Goal: Task Accomplishment & Management: Manage account settings

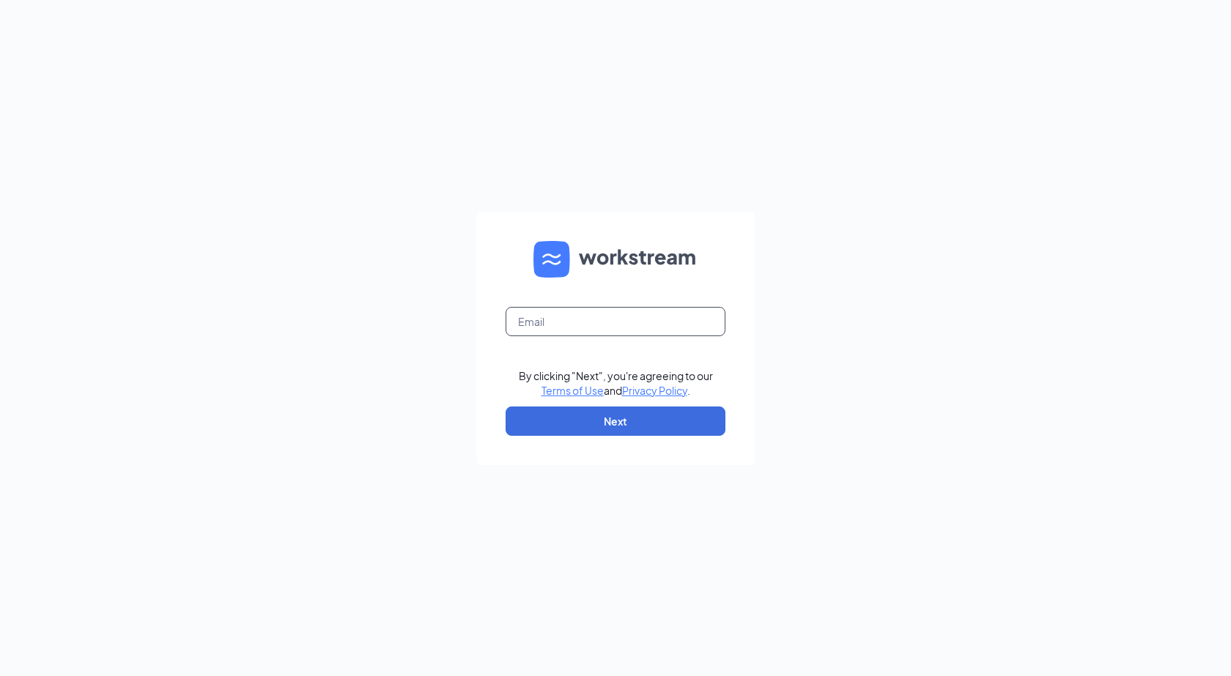
click at [600, 322] on input "text" at bounding box center [615, 321] width 220 height 29
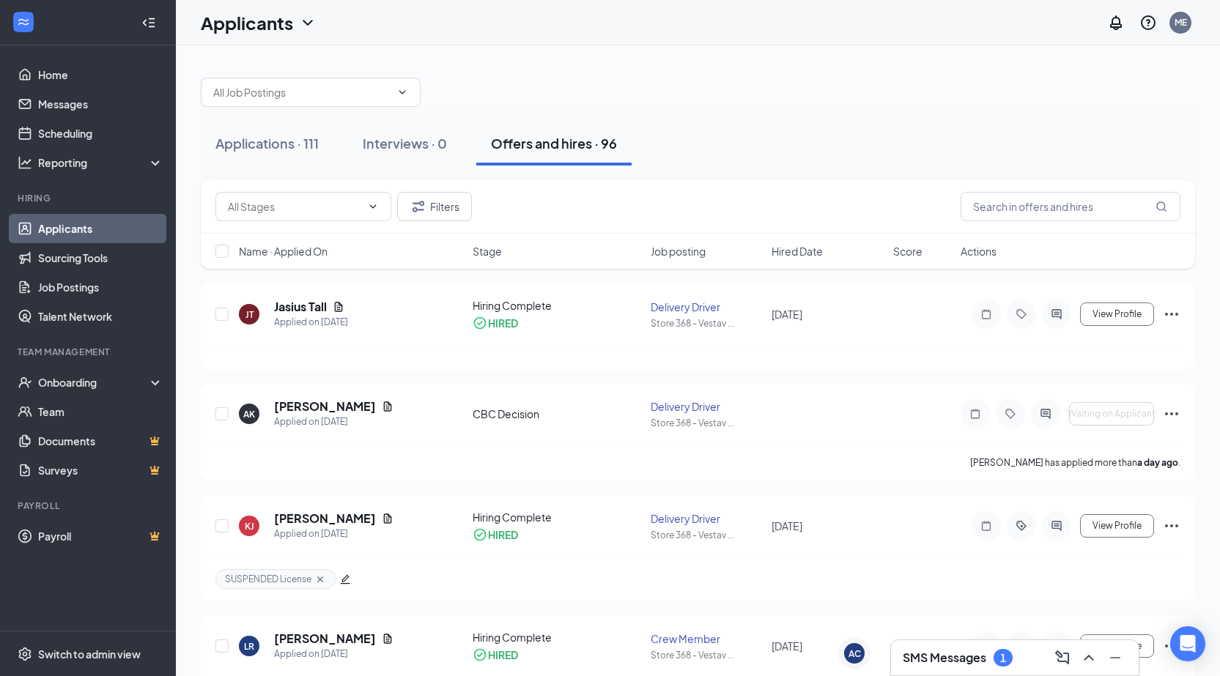
click at [946, 646] on div "SMS Messages 1" at bounding box center [1014, 657] width 224 height 23
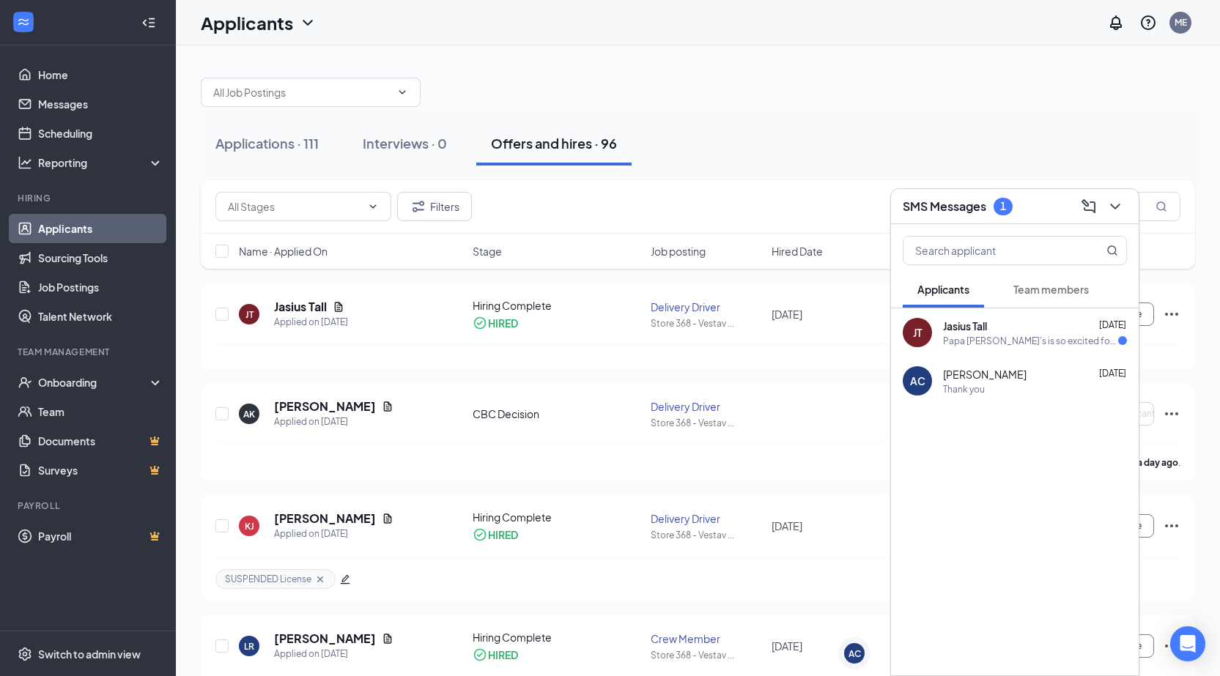
click at [987, 321] on span "Jasius Tall" at bounding box center [965, 326] width 44 height 15
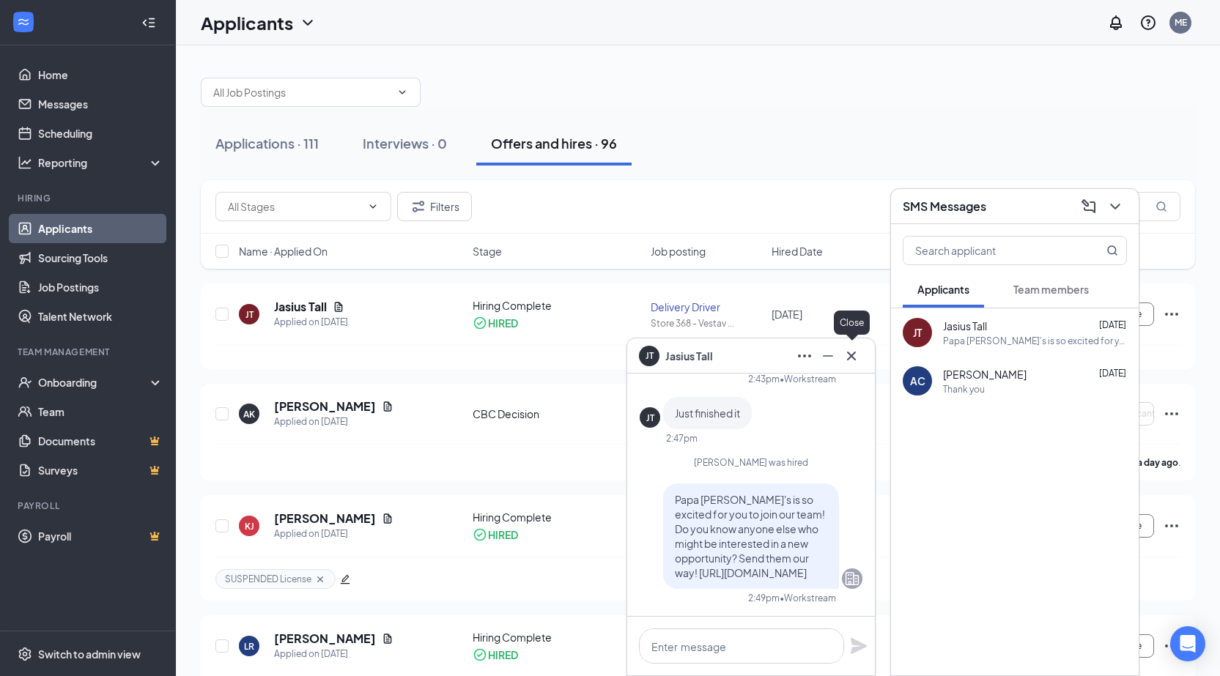
click at [844, 361] on icon "Cross" at bounding box center [851, 356] width 18 height 18
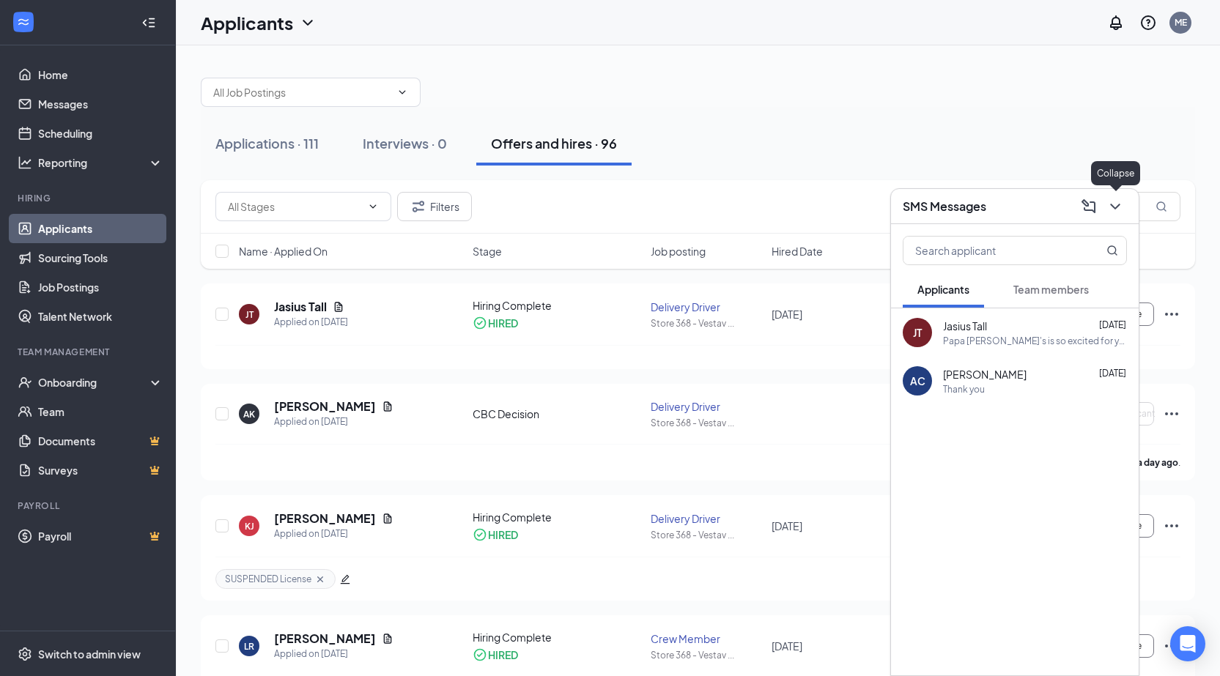
click at [1121, 208] on icon "ChevronDown" at bounding box center [1115, 207] width 18 height 18
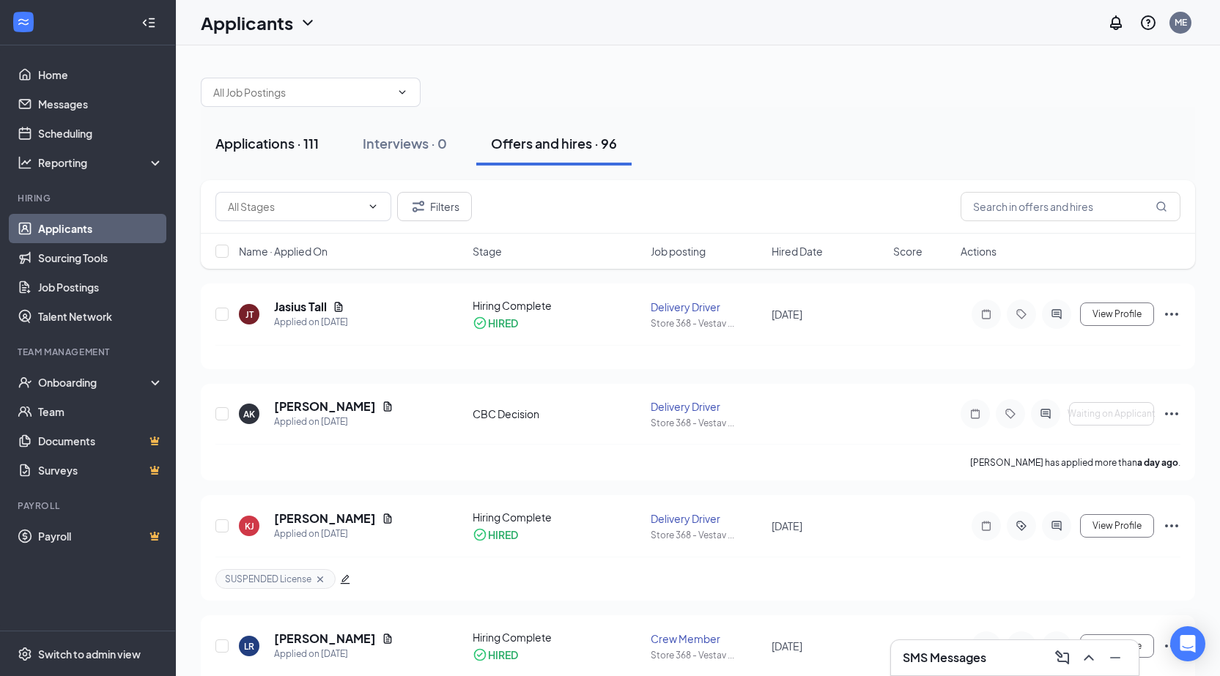
click at [261, 152] on div "Applications · 111" at bounding box center [266, 143] width 103 height 18
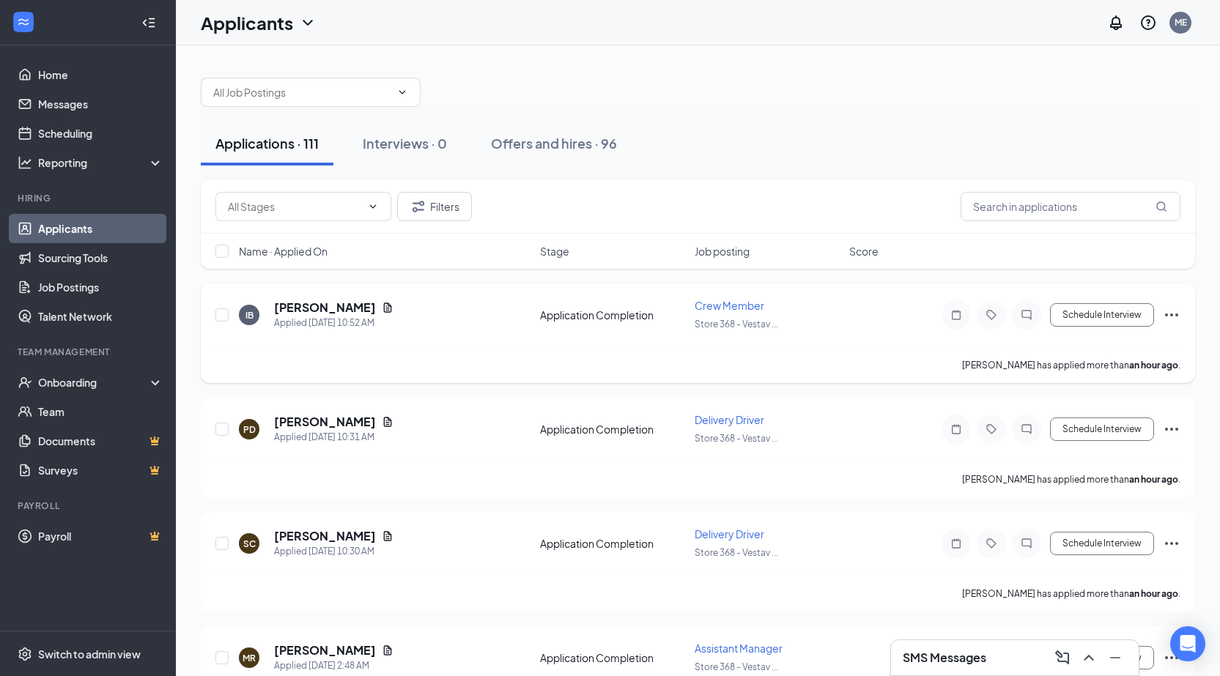
click at [379, 303] on div "IB [PERSON_NAME] Applied [DATE] 10:52 AM" at bounding box center [385, 315] width 292 height 31
click at [382, 304] on icon "Document" at bounding box center [388, 308] width 12 height 12
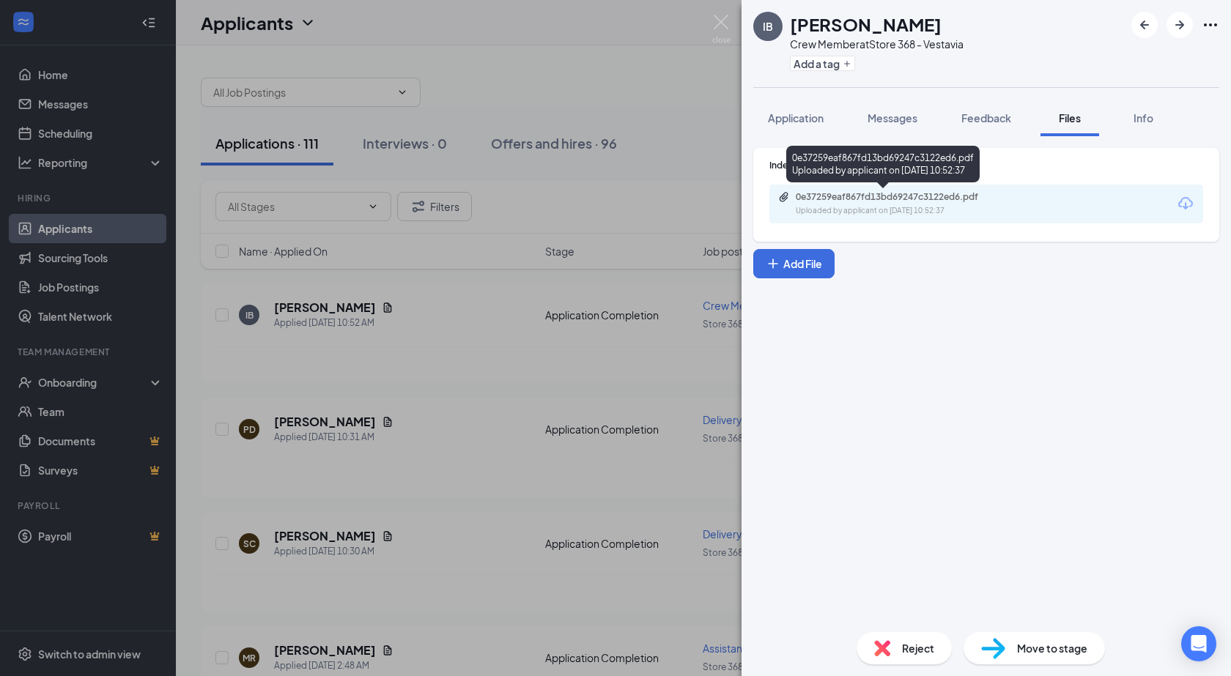
click at [882, 212] on div "Uploaded by applicant on [DATE] 10:52:37" at bounding box center [906, 211] width 220 height 12
click at [722, 28] on img at bounding box center [721, 29] width 18 height 29
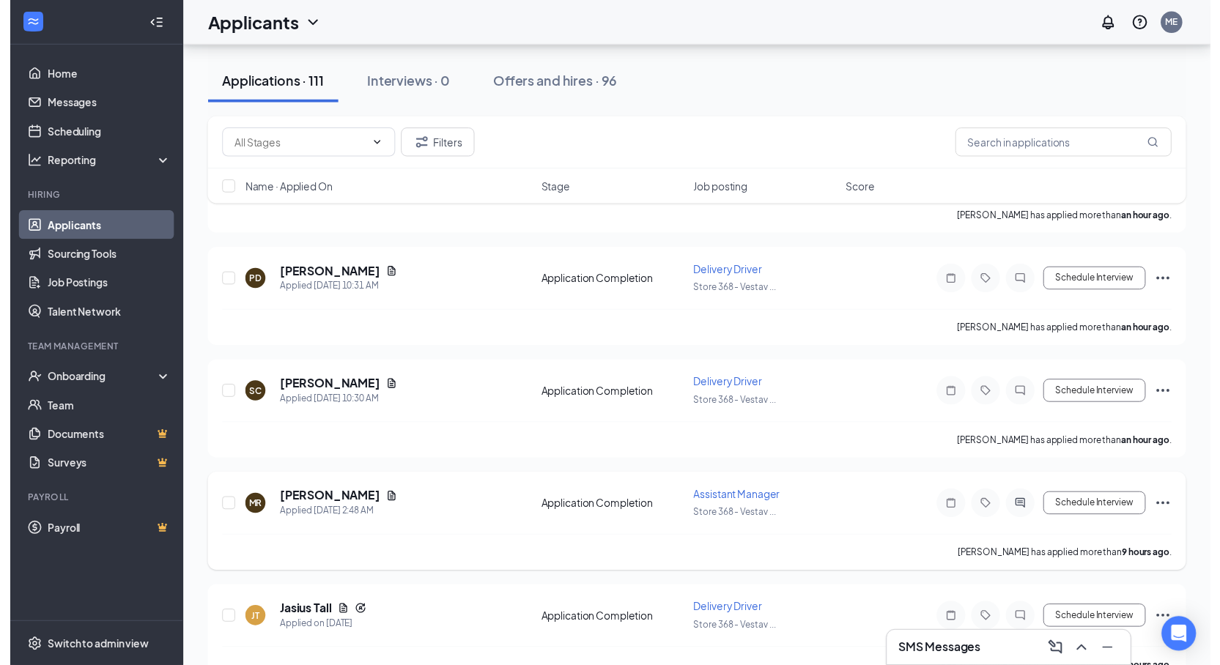
scroll to position [220, 0]
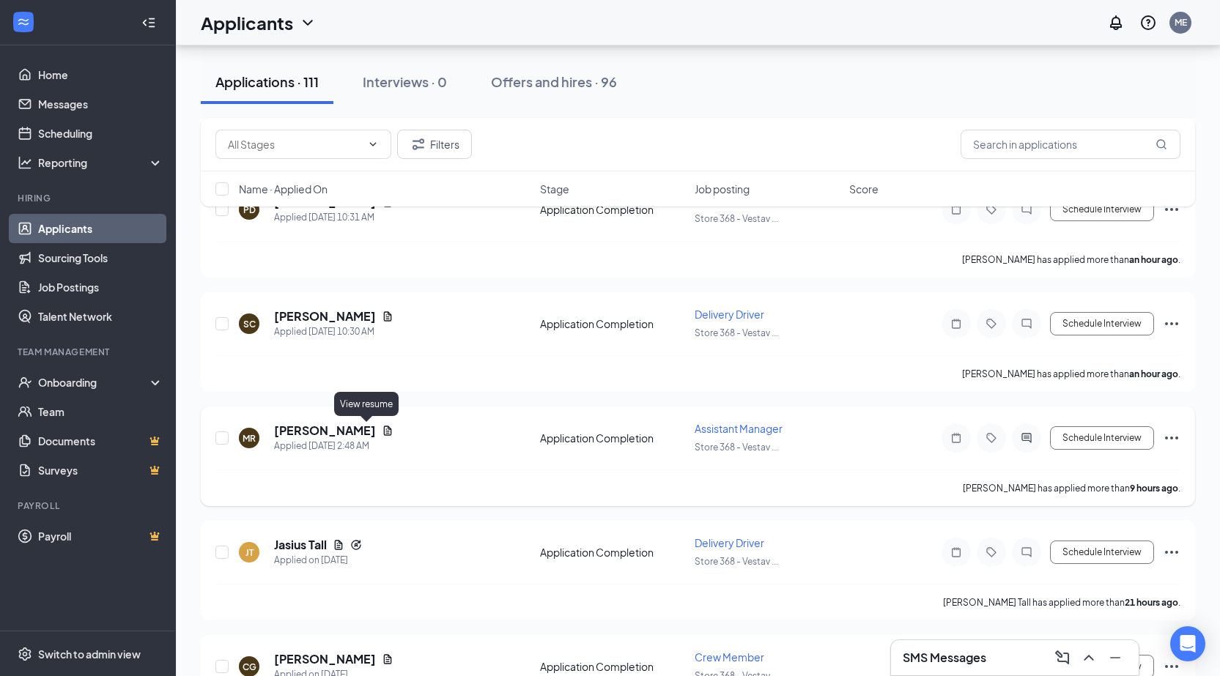
click at [382, 427] on icon "Document" at bounding box center [388, 431] width 12 height 12
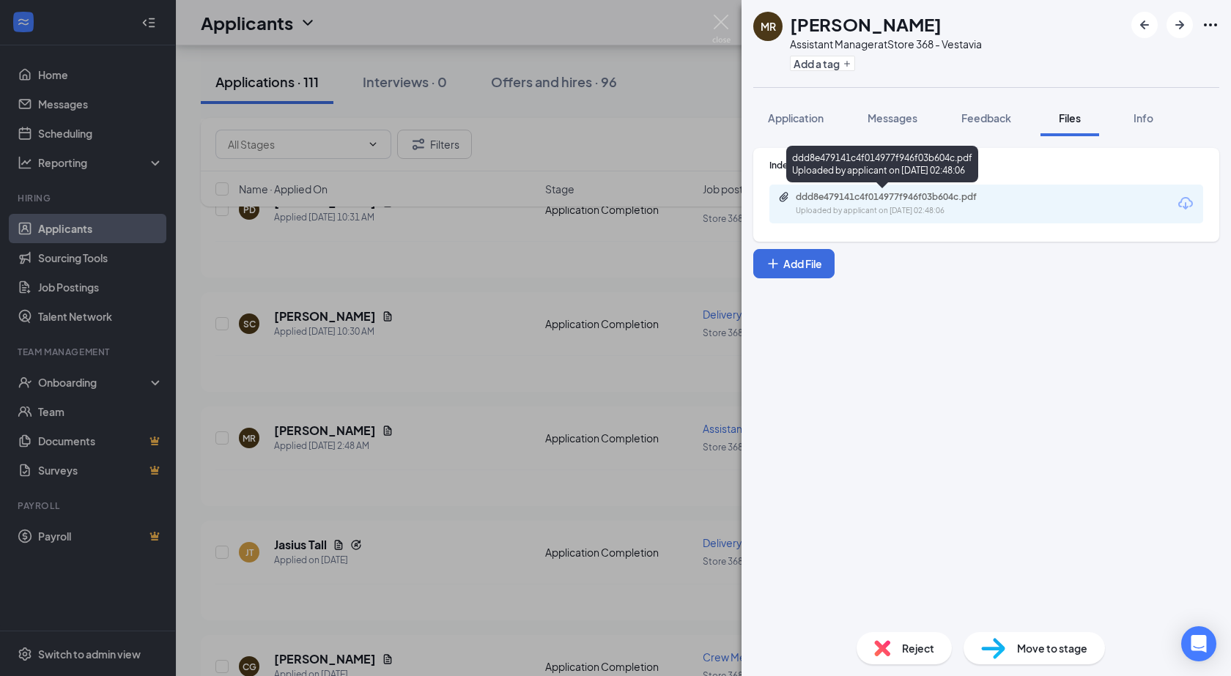
click at [905, 207] on div "Uploaded by applicant on [DATE] 02:48:06" at bounding box center [906, 211] width 220 height 12
click at [718, 25] on img at bounding box center [721, 29] width 18 height 29
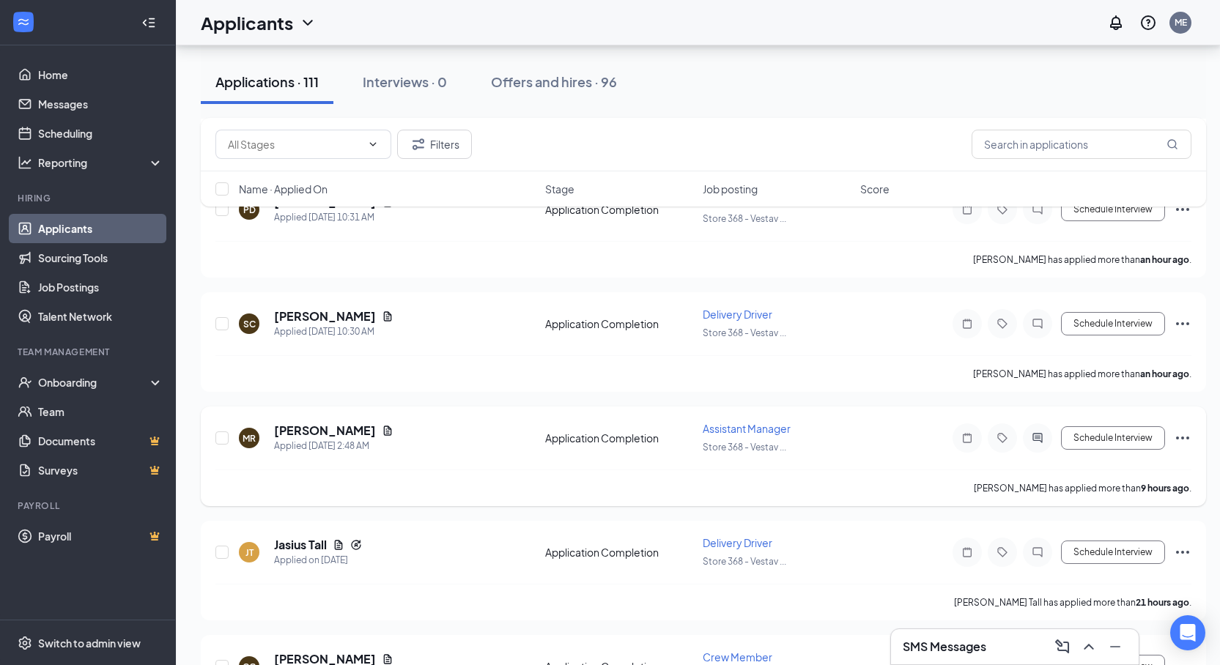
click at [444, 454] on div "[PERSON_NAME] Applied [DATE] 2:48 AM Application Completion Assistant Manager S…" at bounding box center [703, 445] width 976 height 48
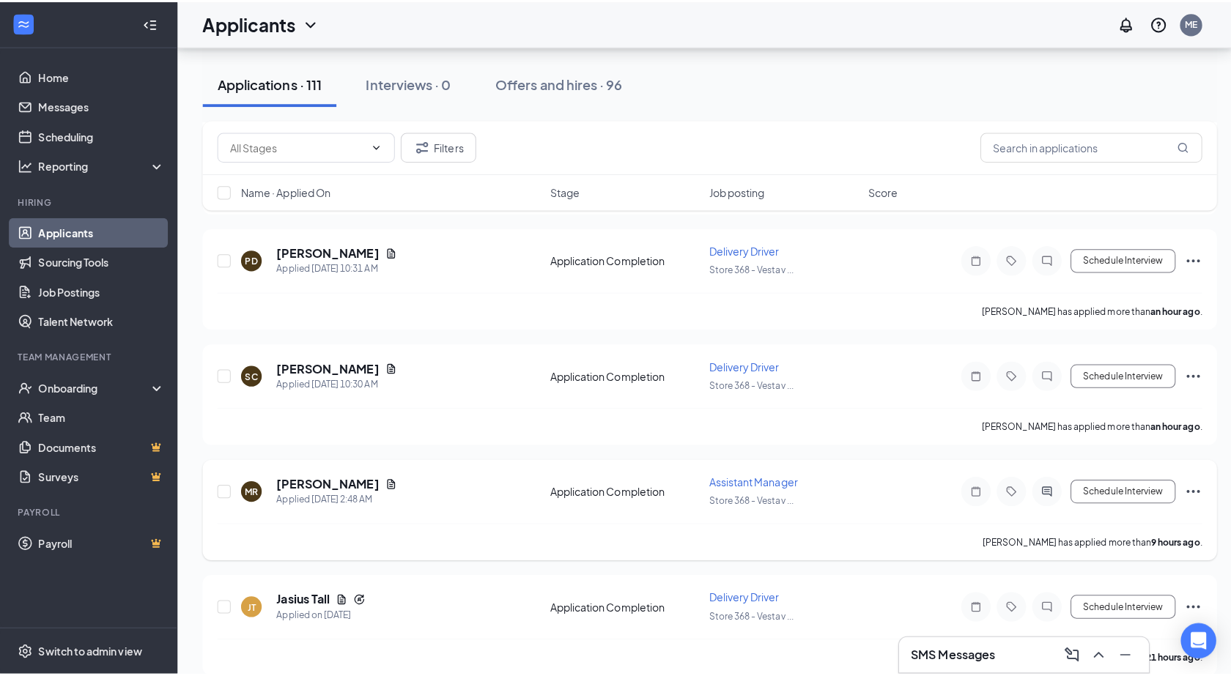
scroll to position [147, 0]
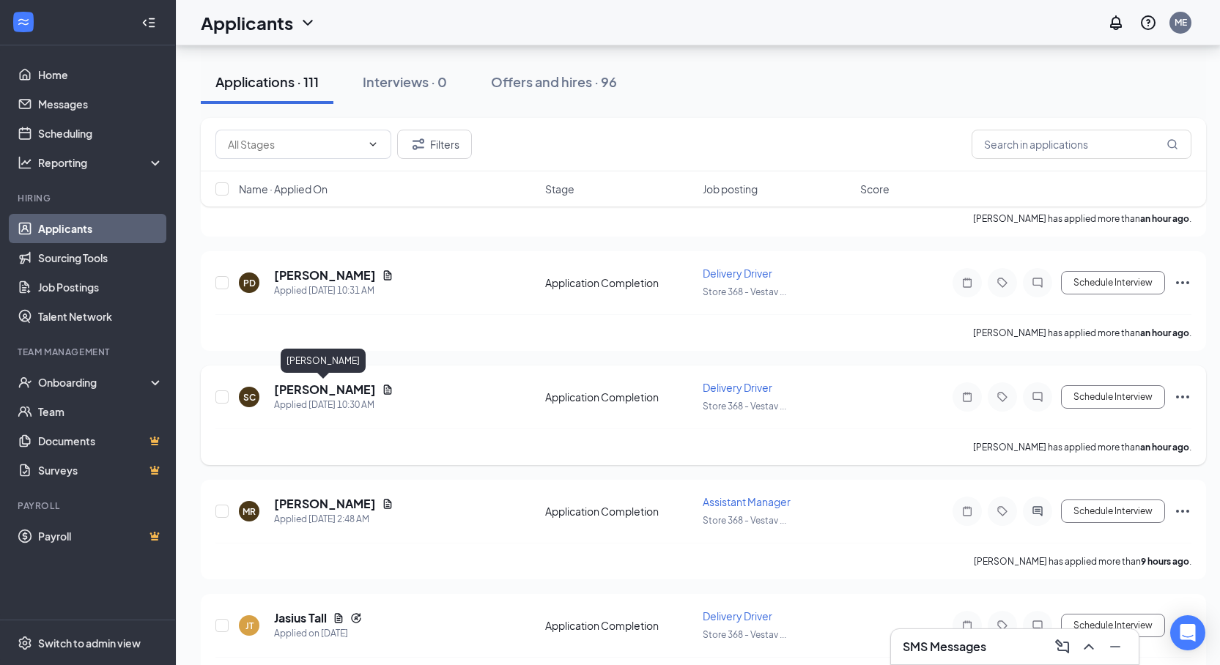
click at [354, 390] on h5 "[PERSON_NAME]" at bounding box center [325, 390] width 102 height 16
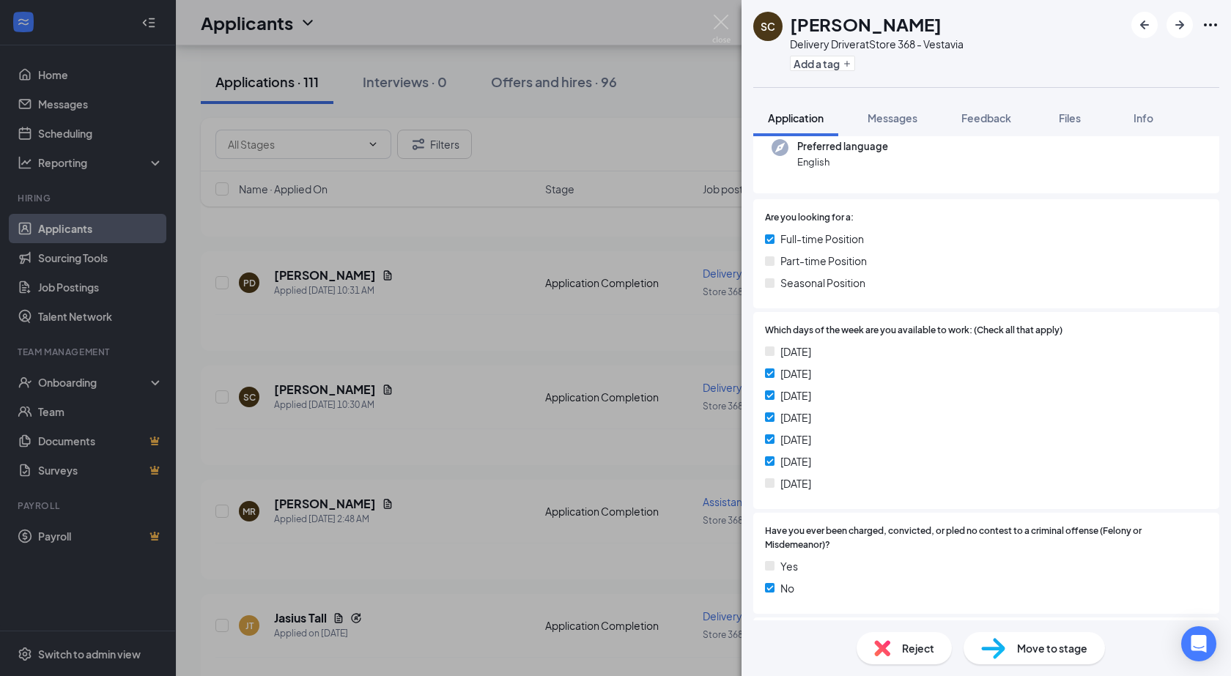
scroll to position [220, 0]
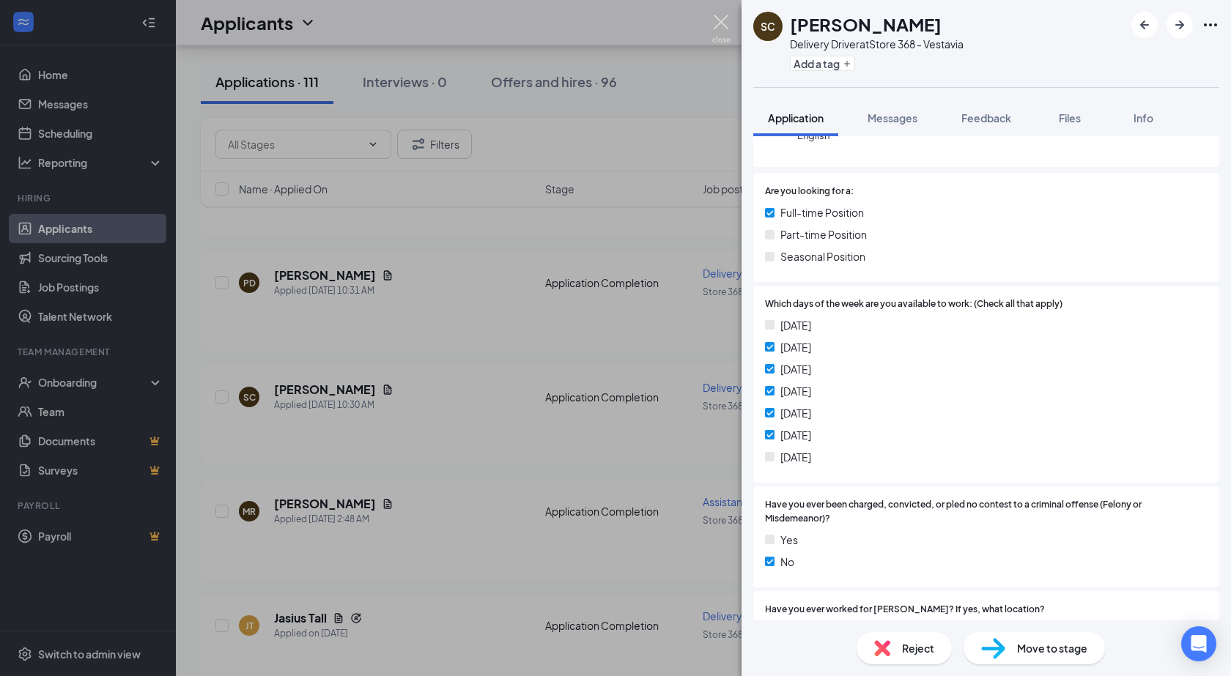
click at [715, 21] on img at bounding box center [721, 29] width 18 height 29
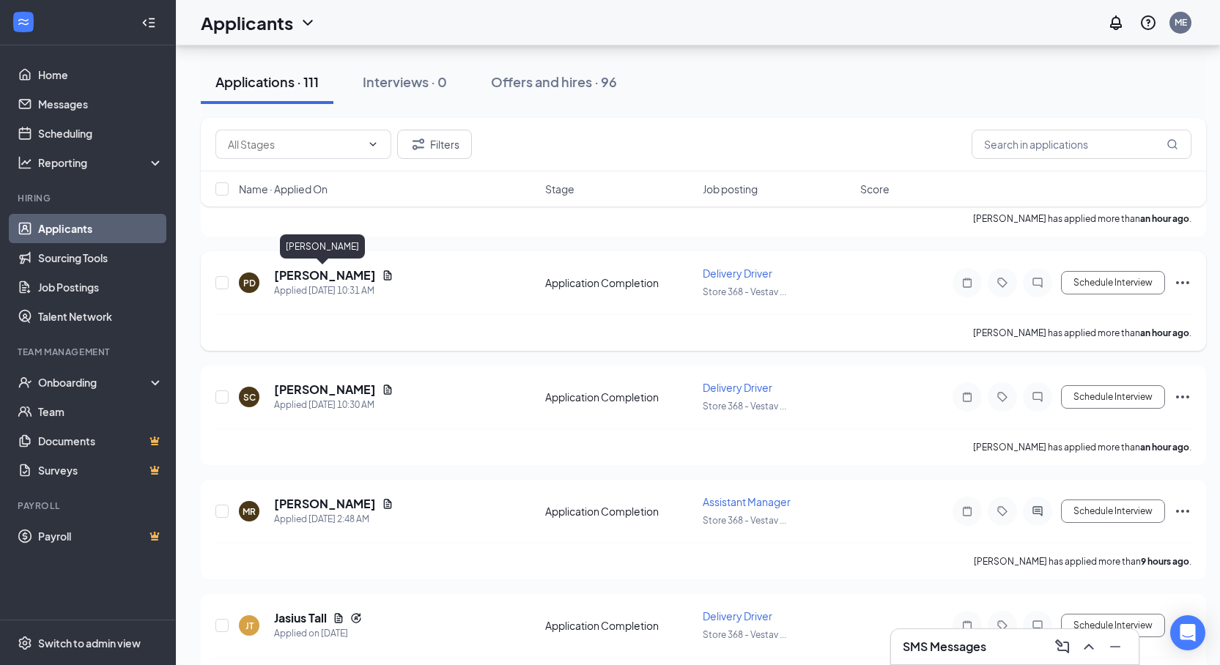
click at [301, 271] on h5 "[PERSON_NAME]" at bounding box center [325, 275] width 102 height 16
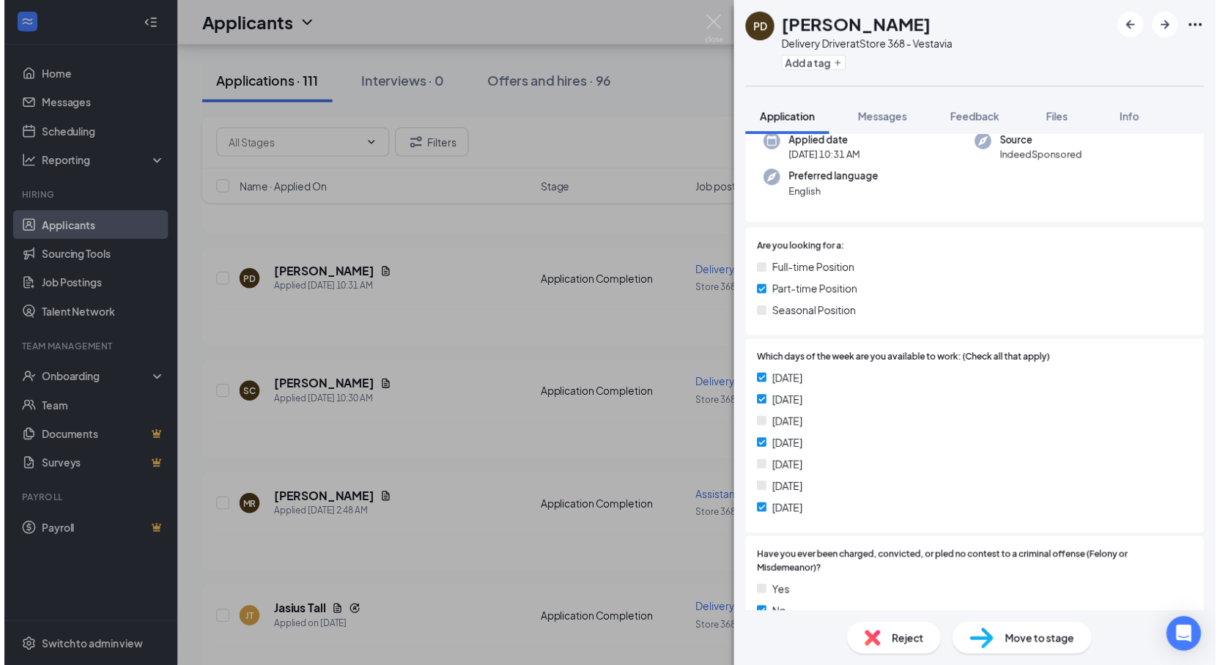
scroll to position [147, 0]
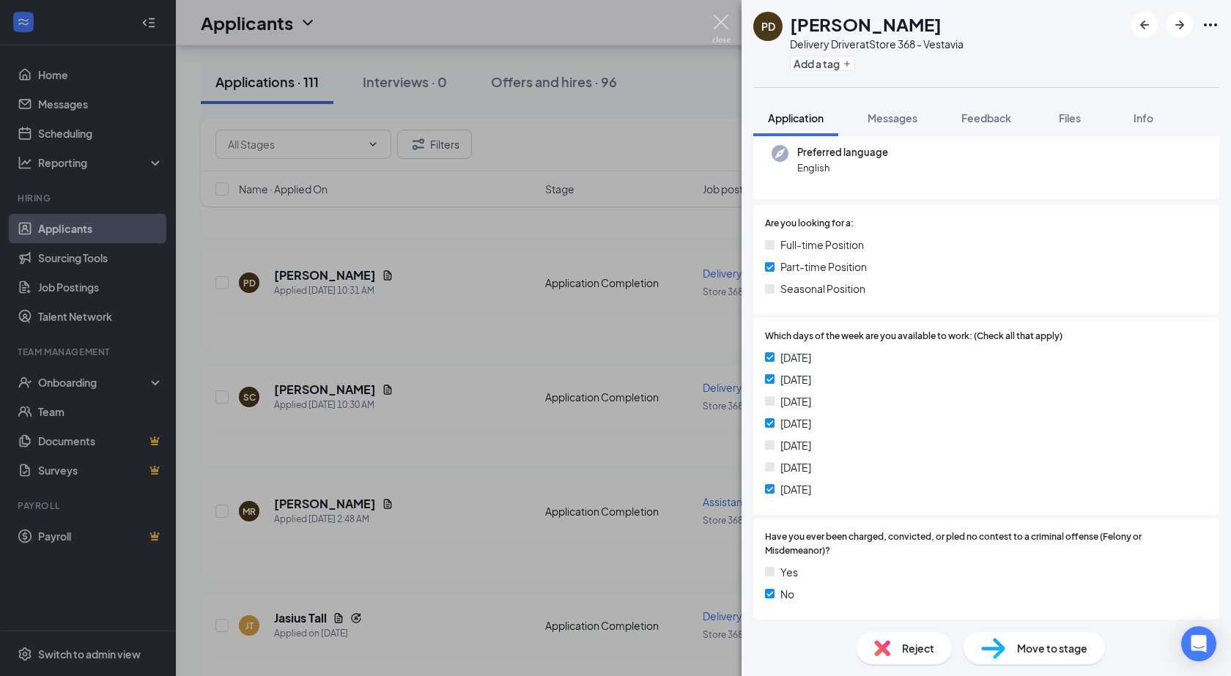
click at [724, 29] on img at bounding box center [721, 29] width 18 height 29
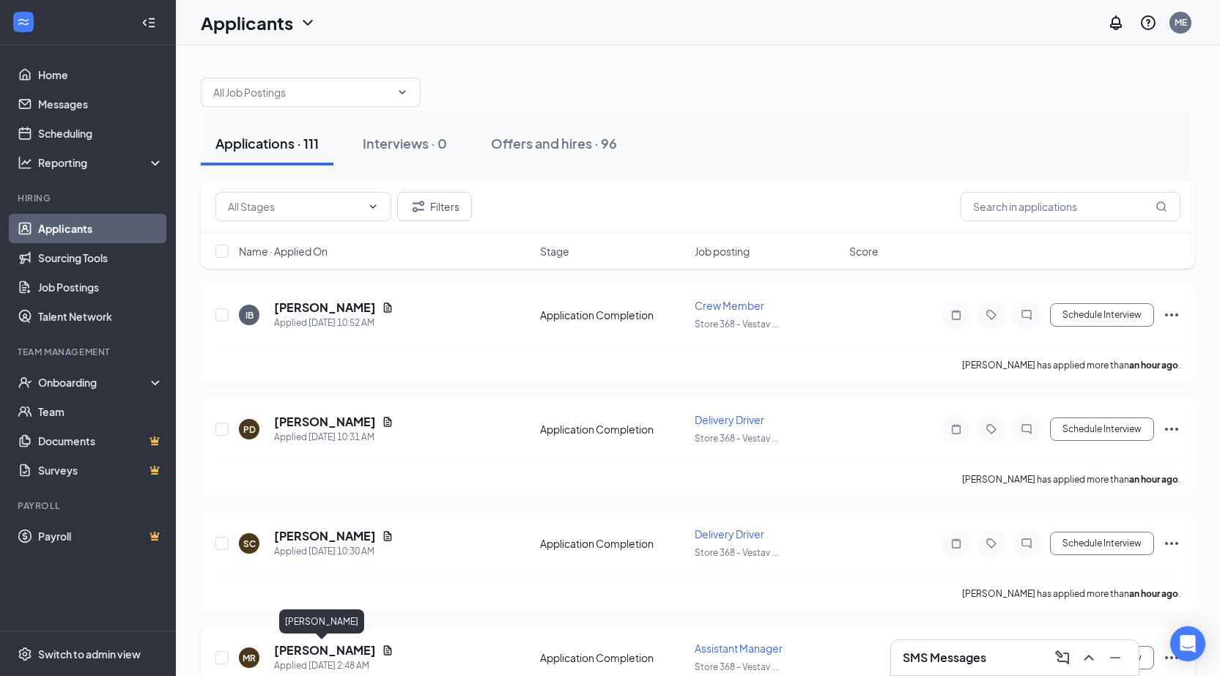
click at [330, 648] on h5 "[PERSON_NAME]" at bounding box center [325, 650] width 102 height 16
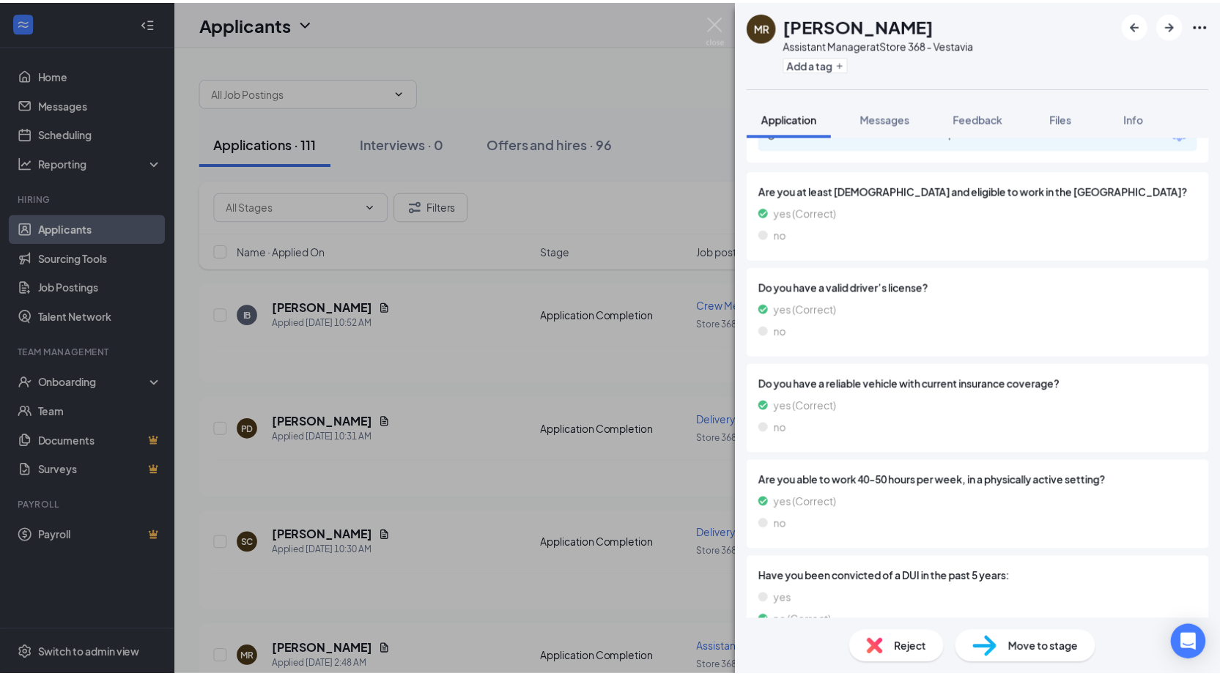
scroll to position [1160, 0]
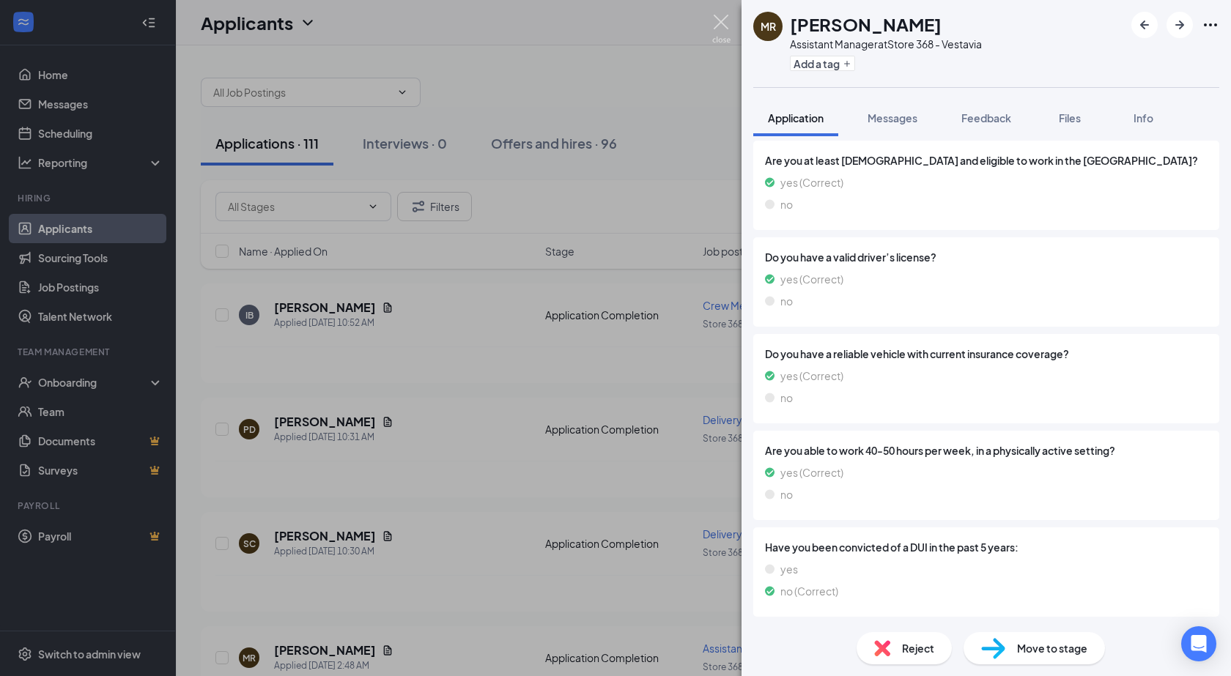
click at [720, 22] on img at bounding box center [721, 29] width 18 height 29
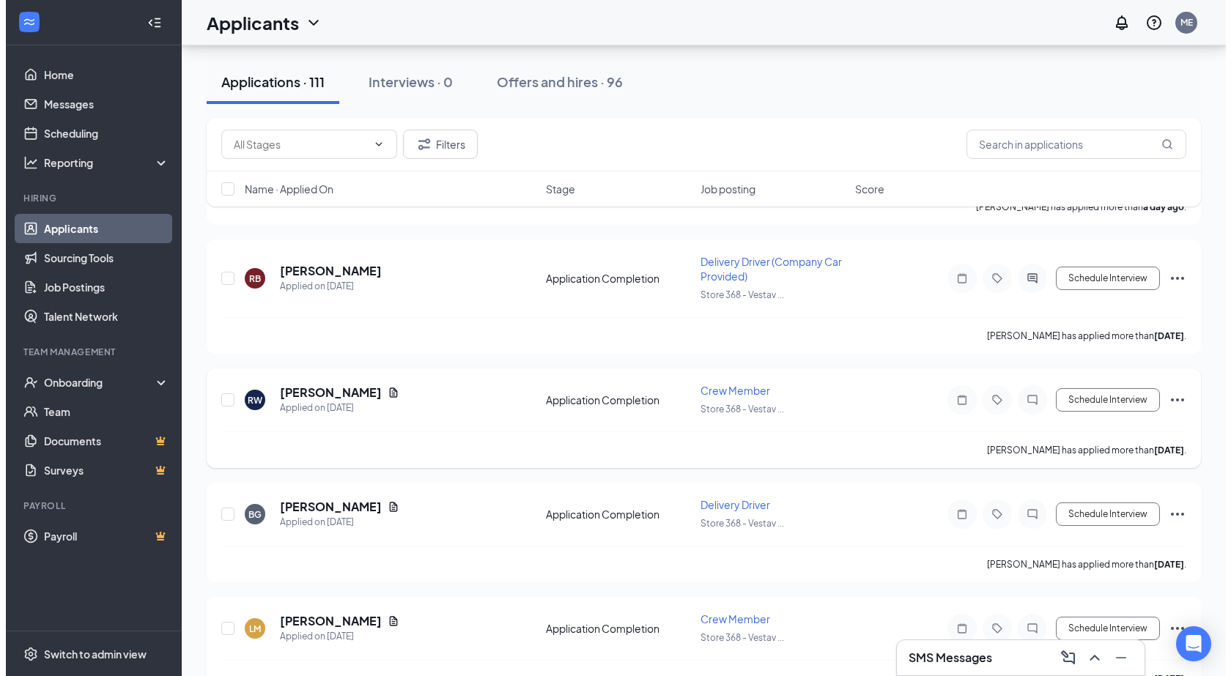
scroll to position [879, 0]
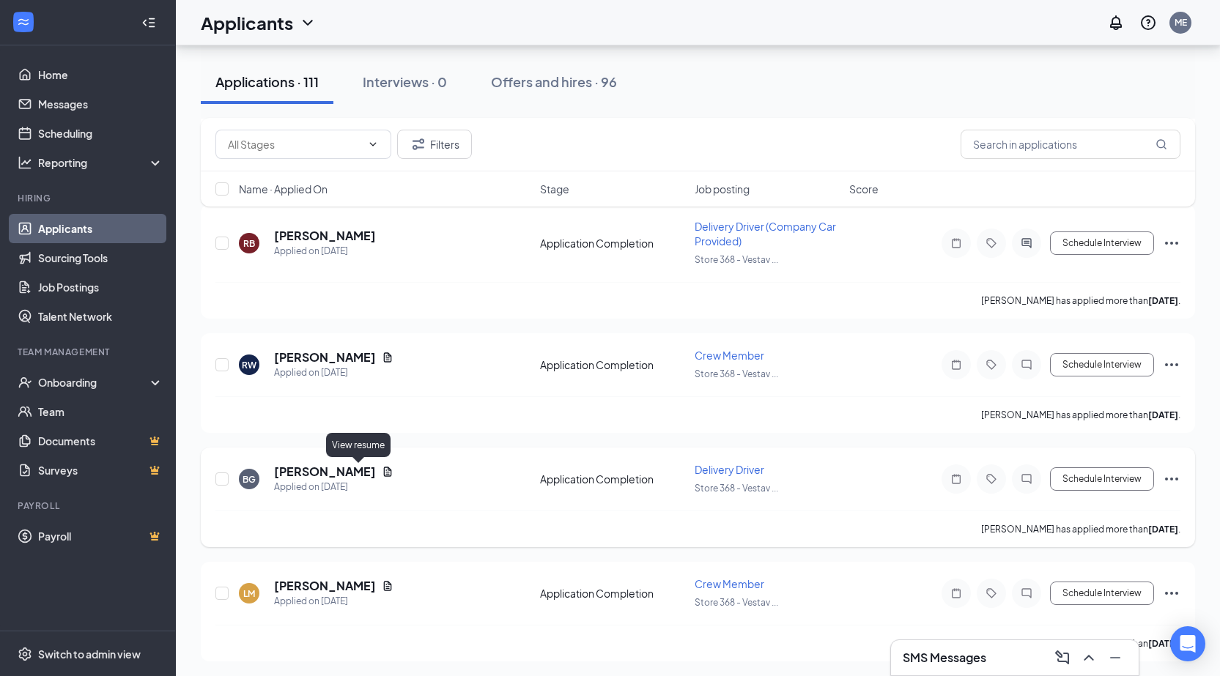
click at [382, 470] on icon "Document" at bounding box center [388, 472] width 12 height 12
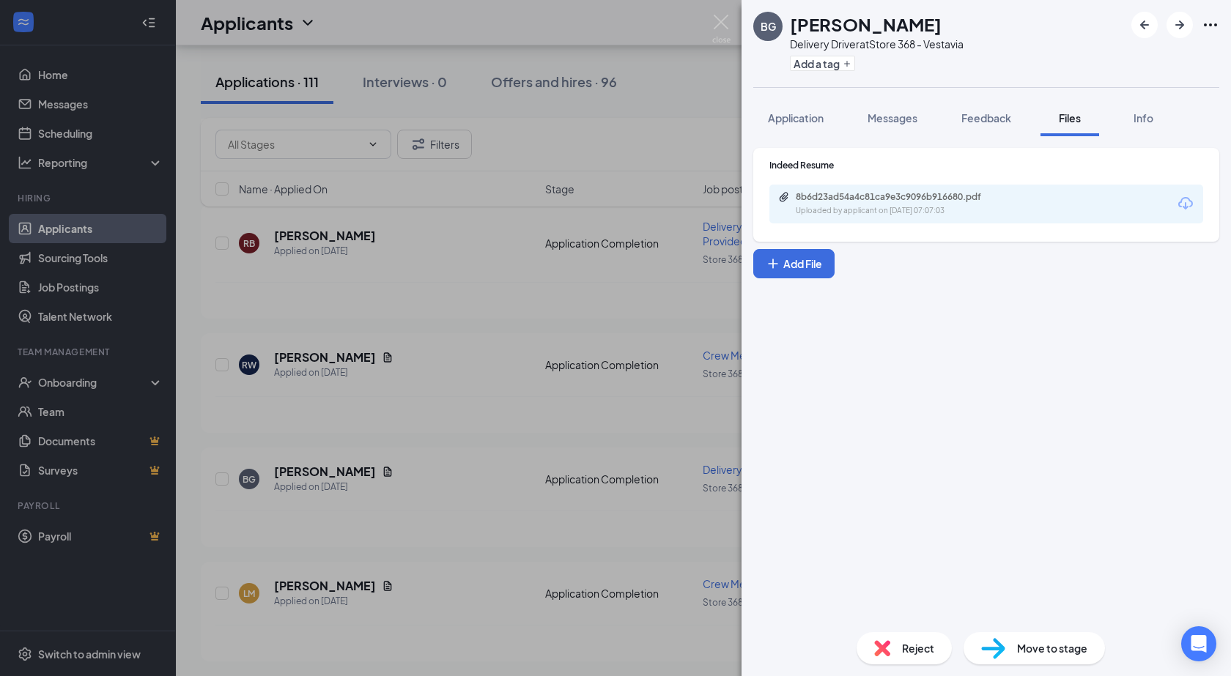
click at [312, 463] on div "[PERSON_NAME] Delivery Driver at Store 368 - Vestavia Add a tag Application Mes…" at bounding box center [615, 338] width 1231 height 676
click at [313, 475] on h5 "[PERSON_NAME]" at bounding box center [325, 472] width 102 height 16
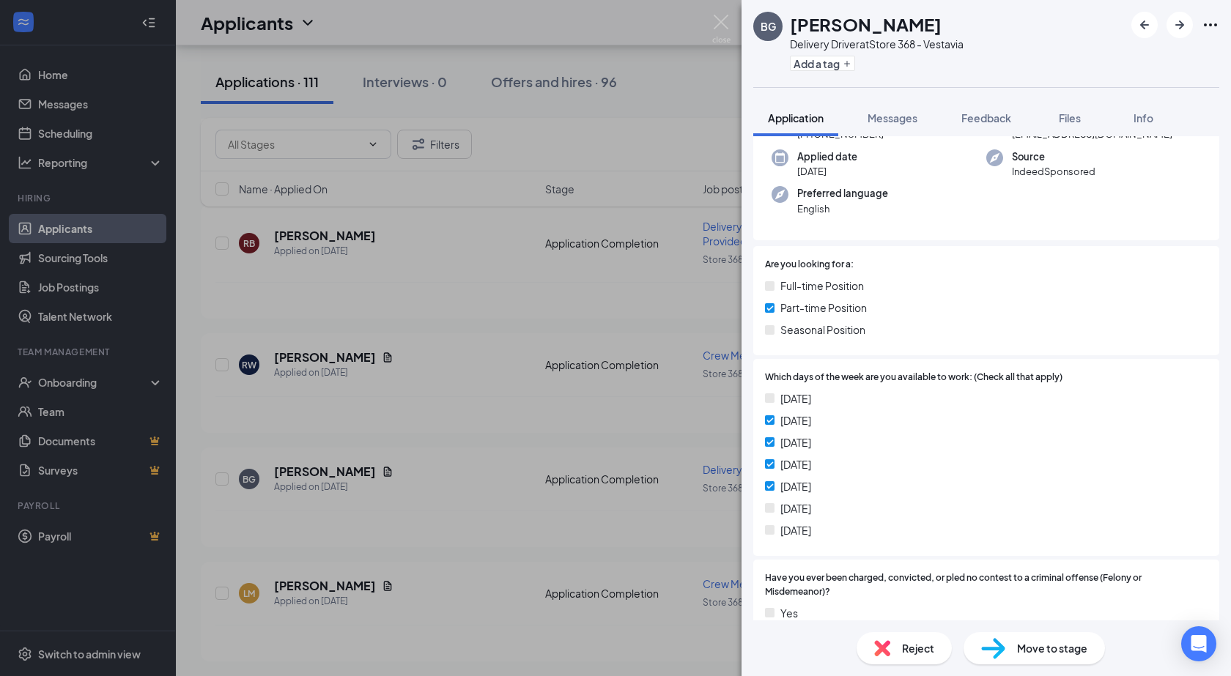
scroll to position [220, 0]
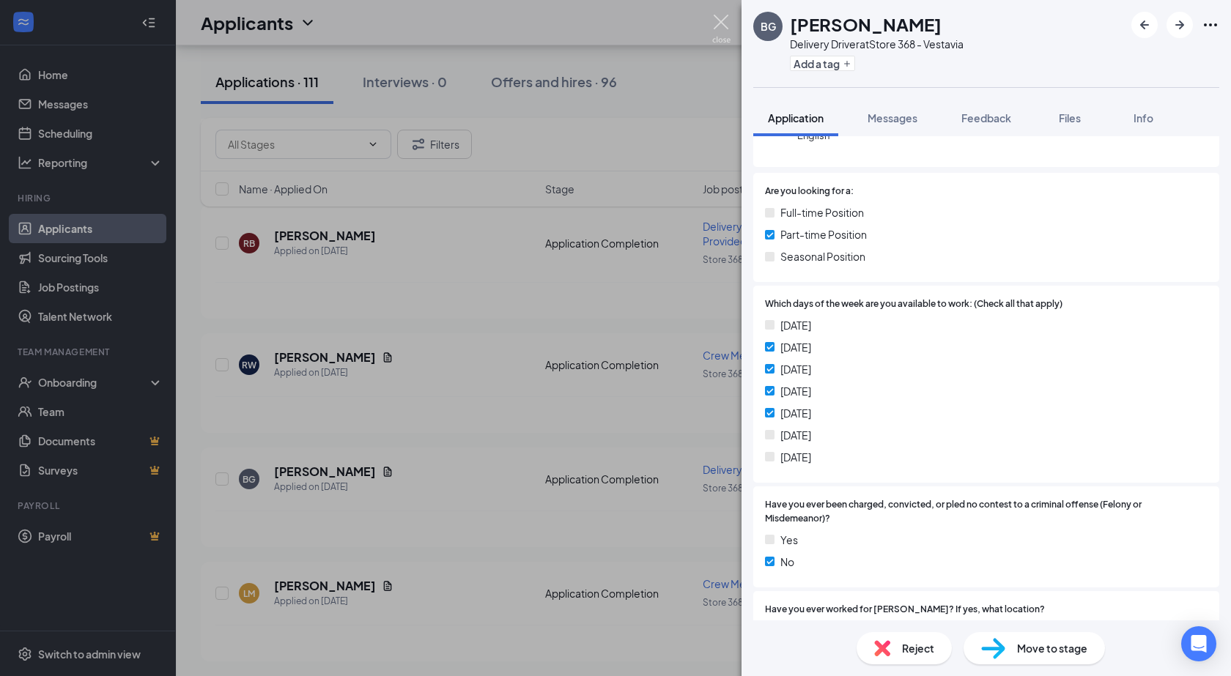
click at [718, 18] on img at bounding box center [721, 29] width 18 height 29
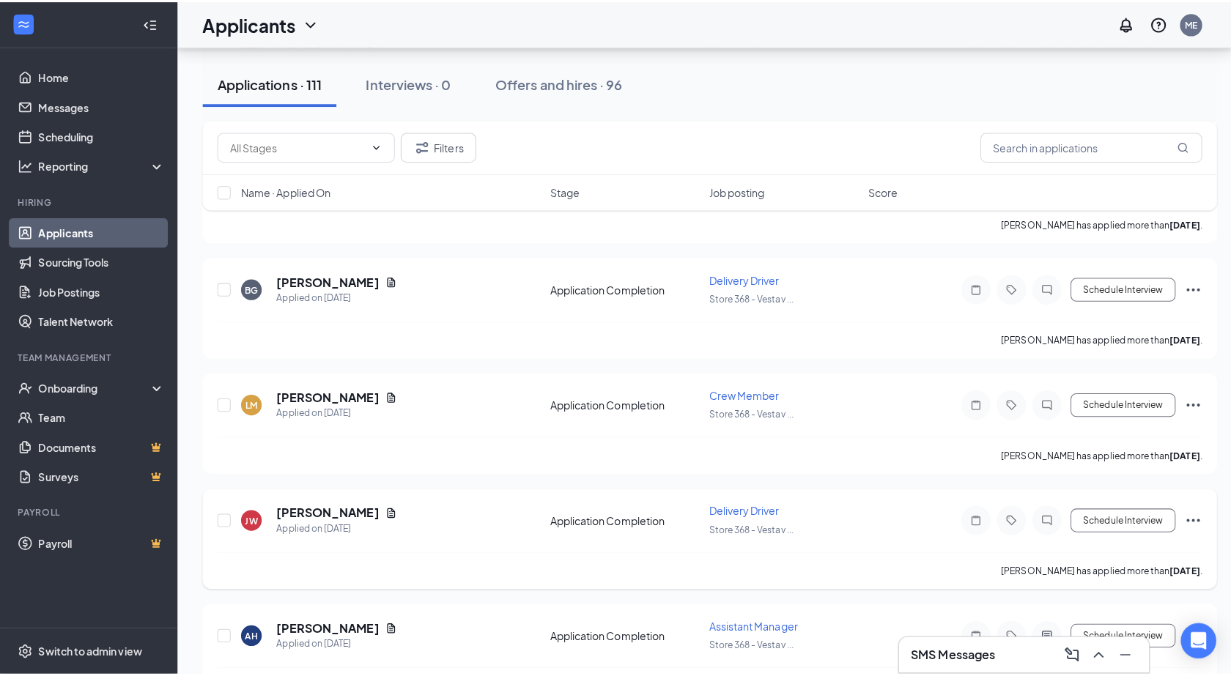
scroll to position [1099, 0]
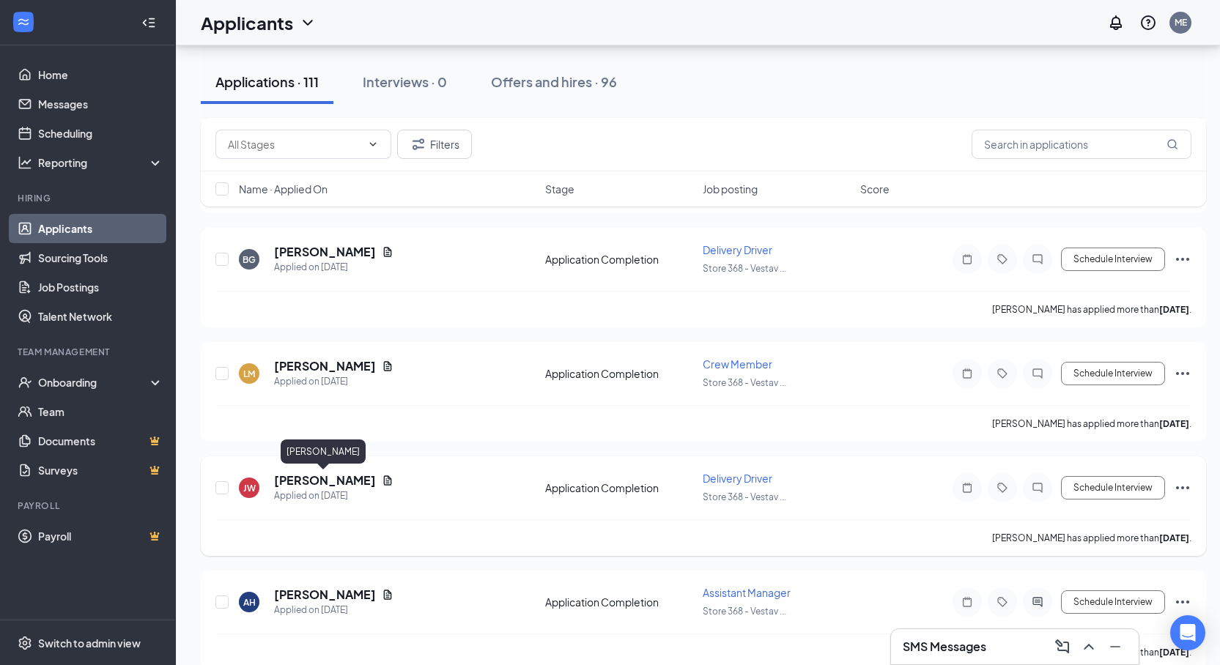
click at [352, 484] on h5 "[PERSON_NAME]" at bounding box center [325, 480] width 102 height 16
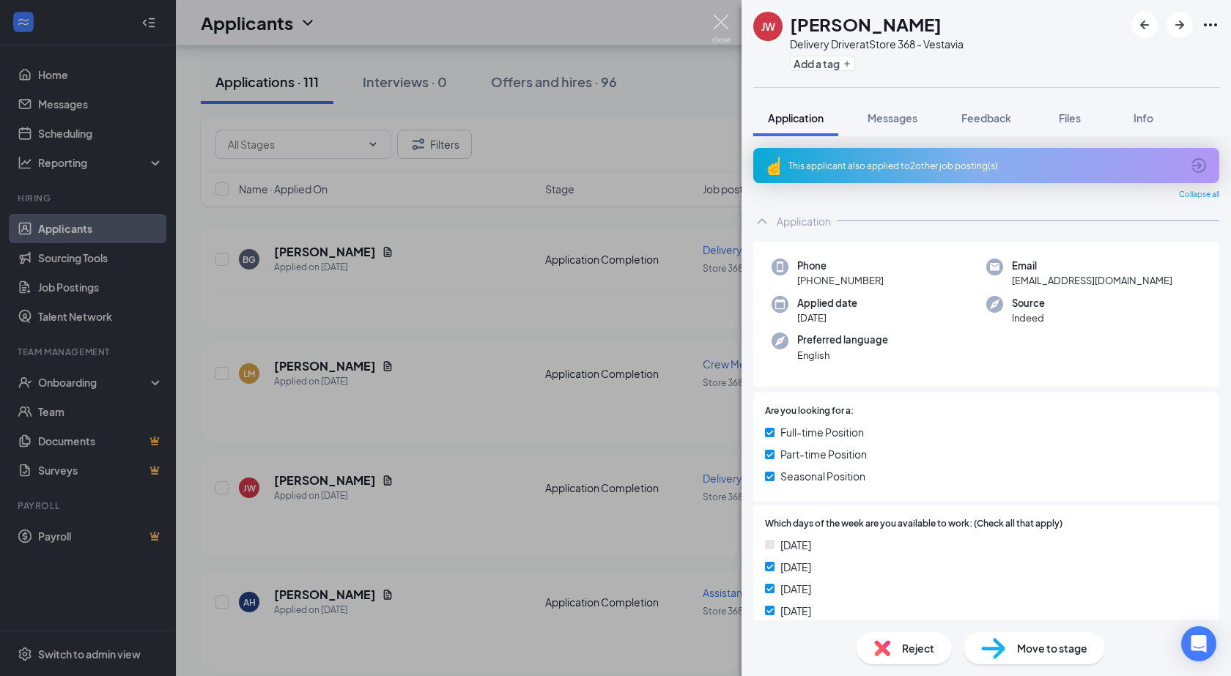
click at [718, 19] on img at bounding box center [721, 29] width 18 height 29
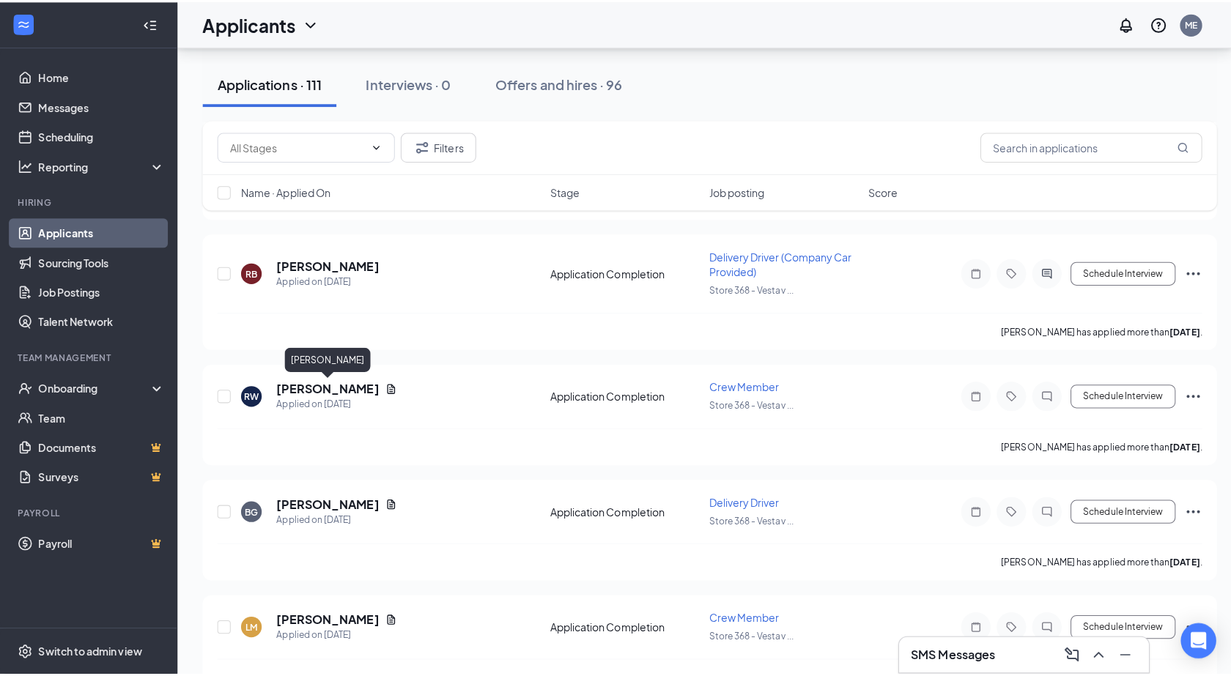
scroll to position [879, 0]
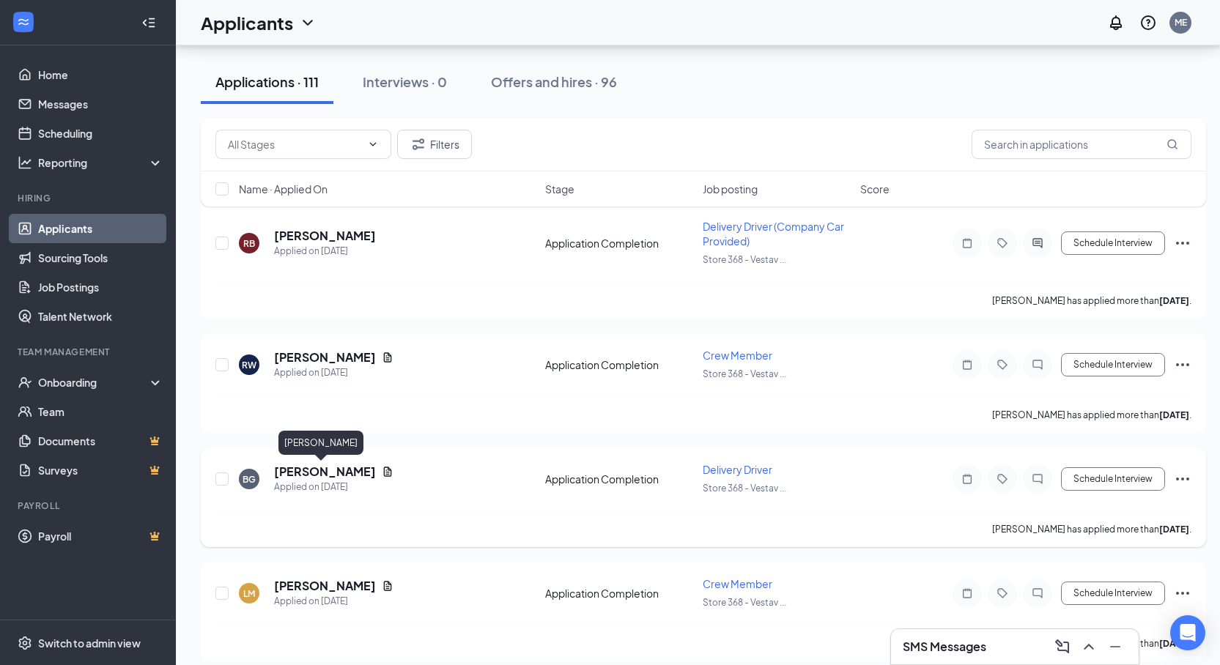
click at [304, 473] on h5 "[PERSON_NAME]" at bounding box center [325, 472] width 102 height 16
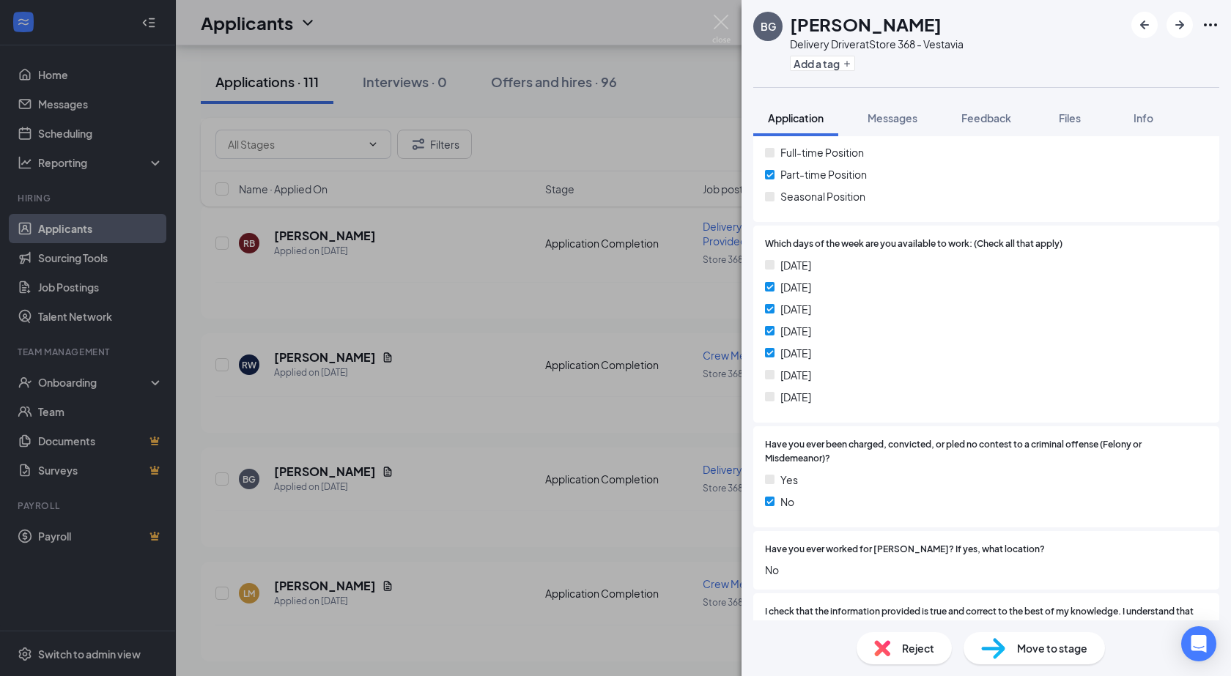
scroll to position [293, 0]
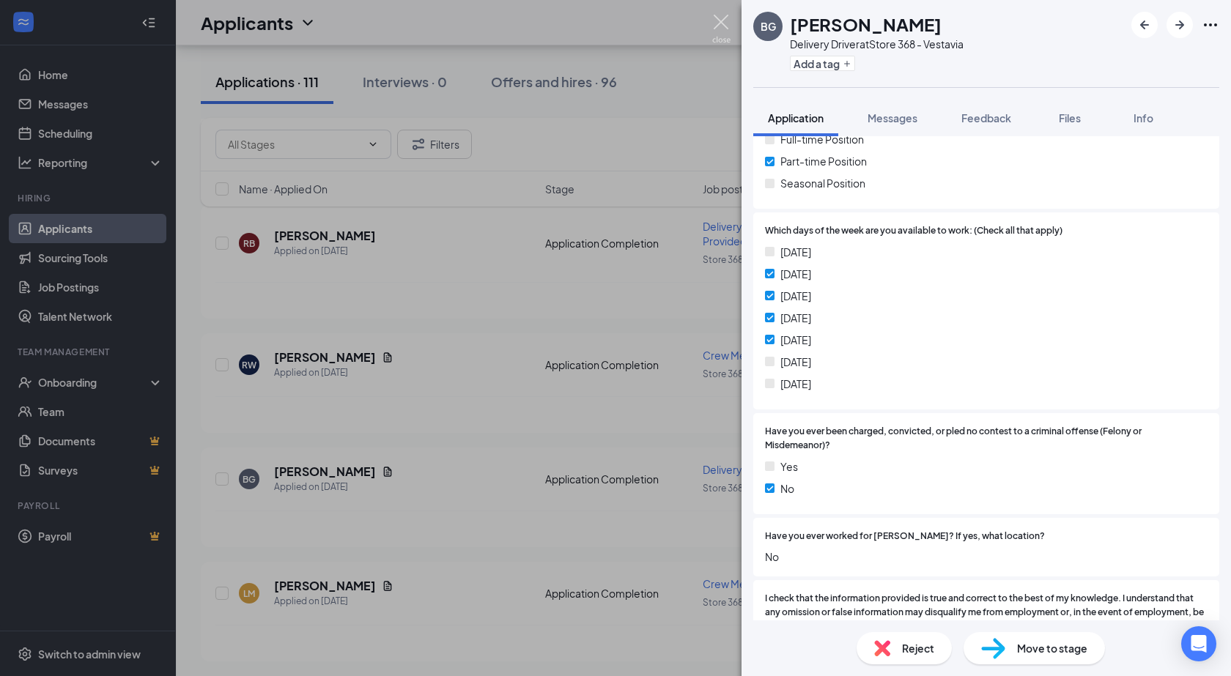
click at [719, 29] on img at bounding box center [721, 29] width 18 height 29
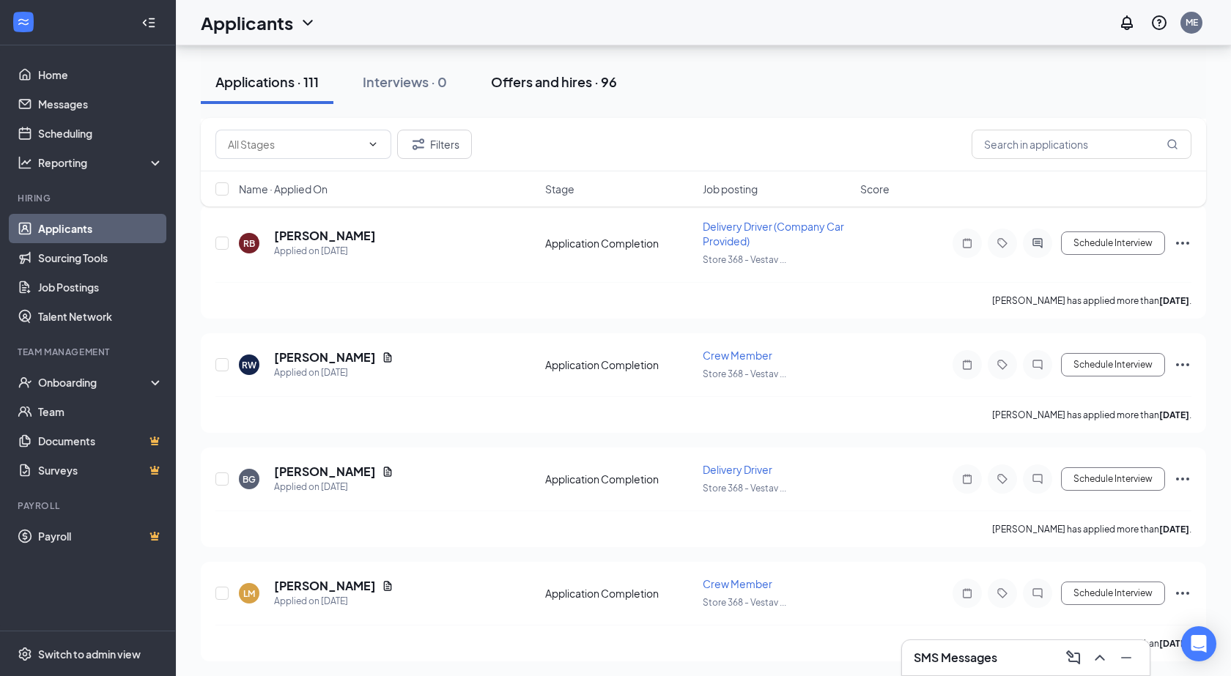
click at [537, 86] on div "Offers and hires · 96" at bounding box center [554, 82] width 126 height 18
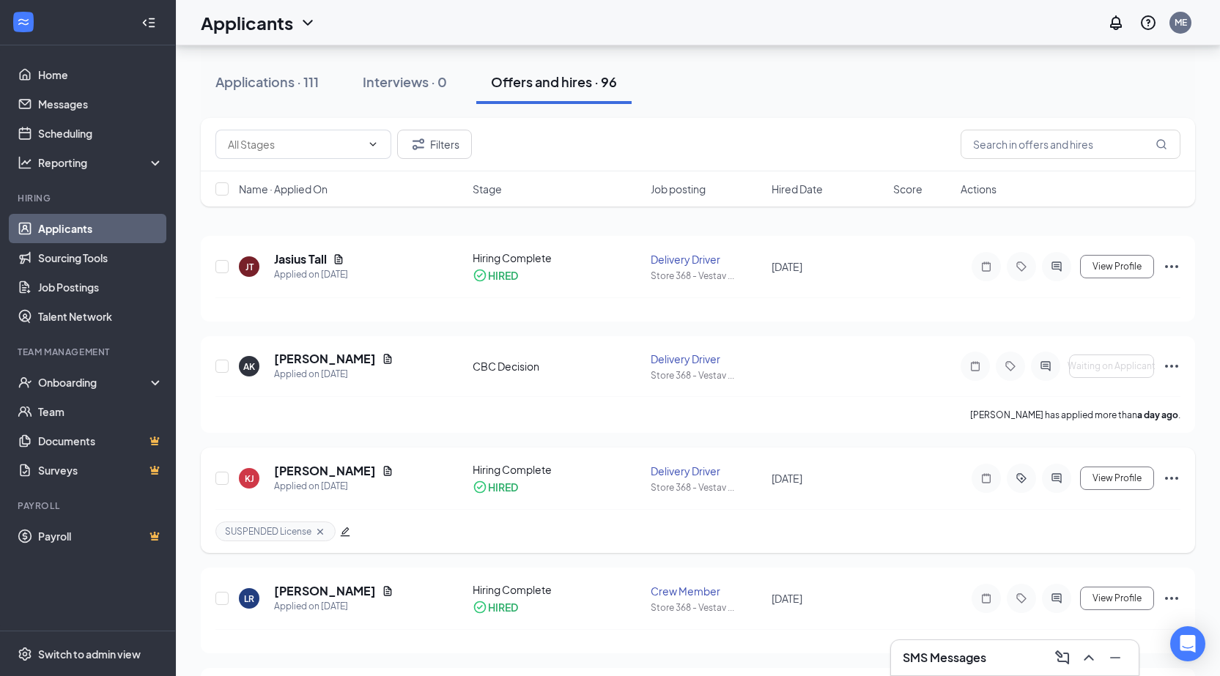
scroll to position [73, 0]
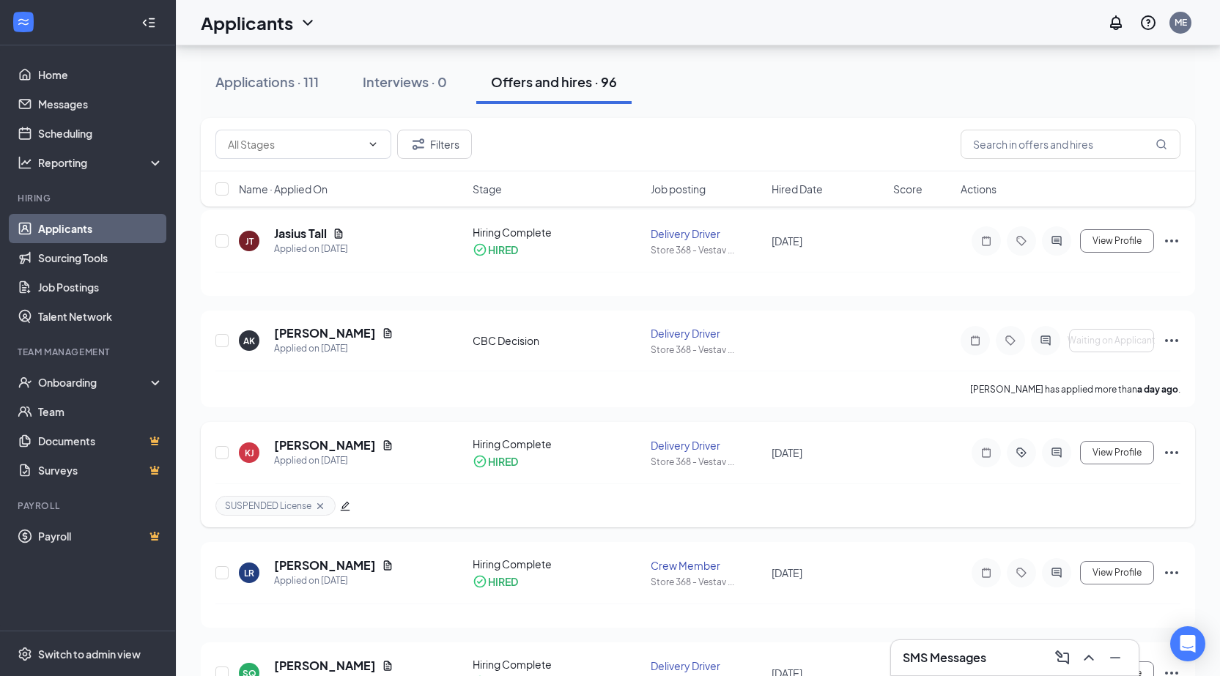
click at [264, 507] on span "SUSPENDED License" at bounding box center [268, 506] width 86 height 12
click at [270, 503] on span "SUSPENDED License" at bounding box center [268, 506] width 86 height 12
click at [250, 505] on span "SUSPENDED License" at bounding box center [268, 506] width 86 height 12
click at [347, 505] on icon "edit" at bounding box center [346, 507] width 10 height 10
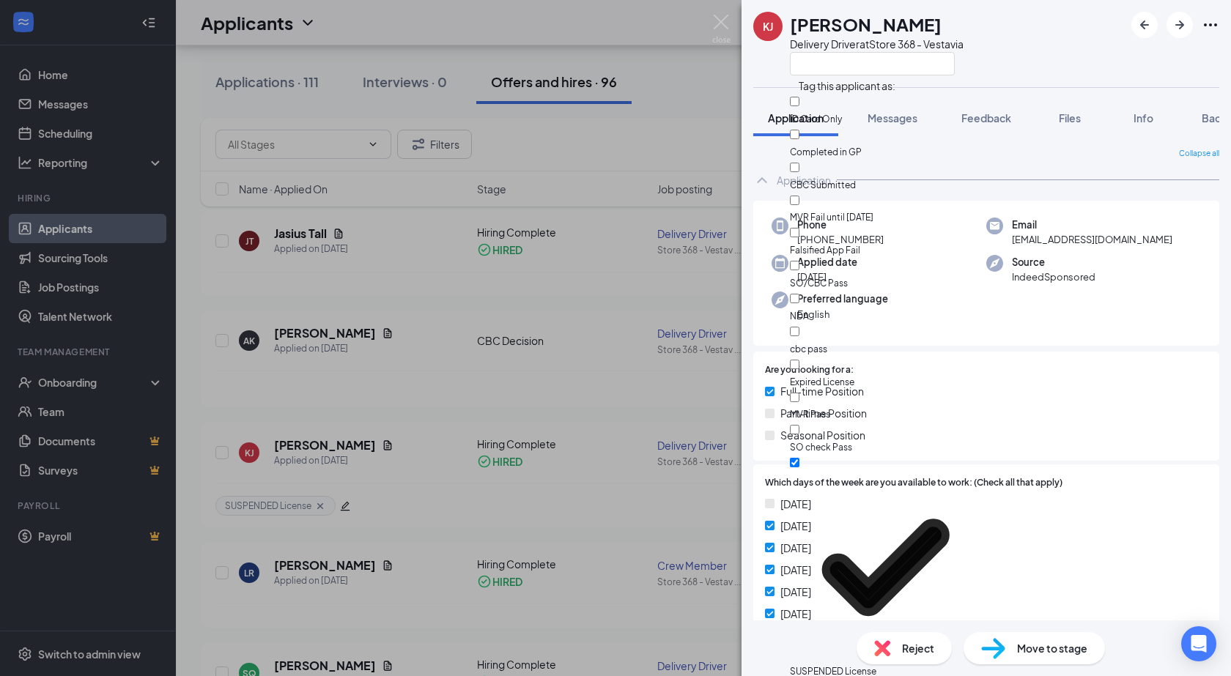
click at [1055, 34] on div "[PERSON_NAME] Delivery Driver at Store 368 - Vestavia" at bounding box center [985, 43] width 489 height 87
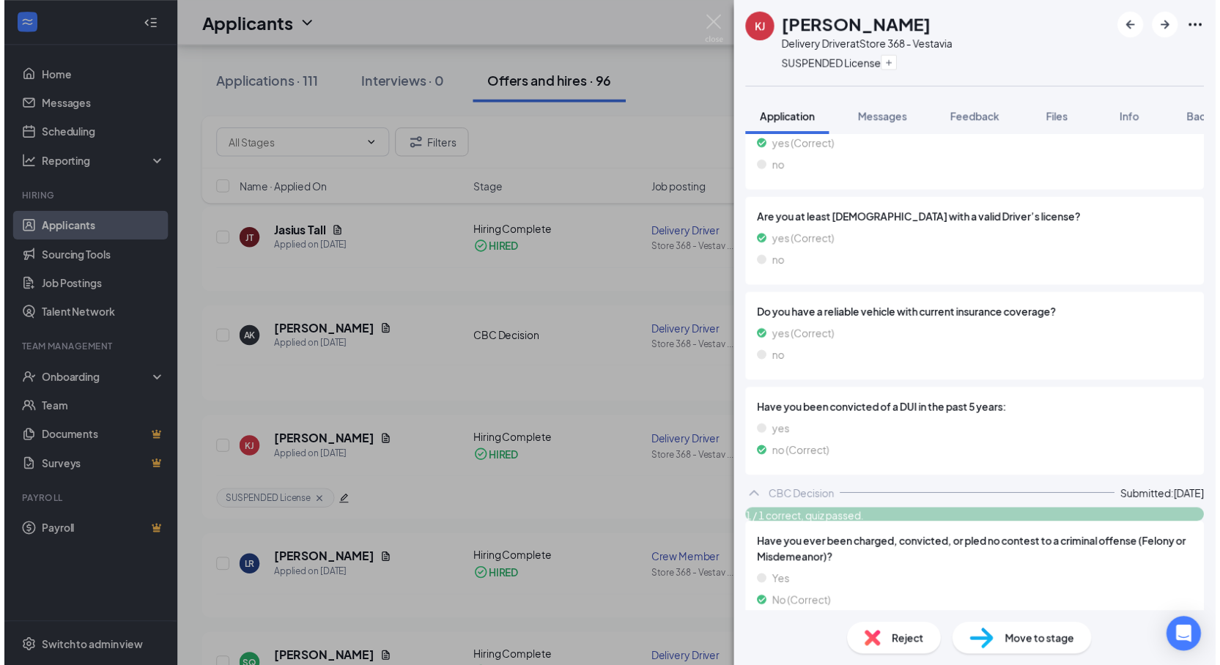
scroll to position [937, 0]
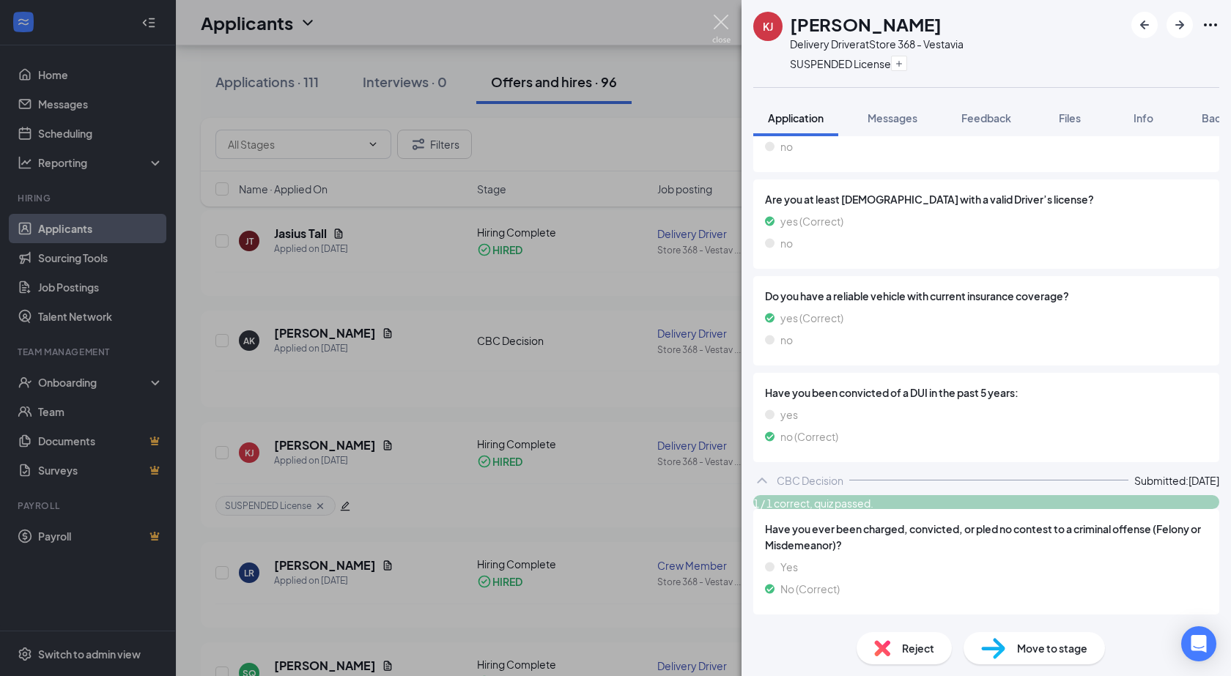
click at [722, 15] on img at bounding box center [721, 29] width 18 height 29
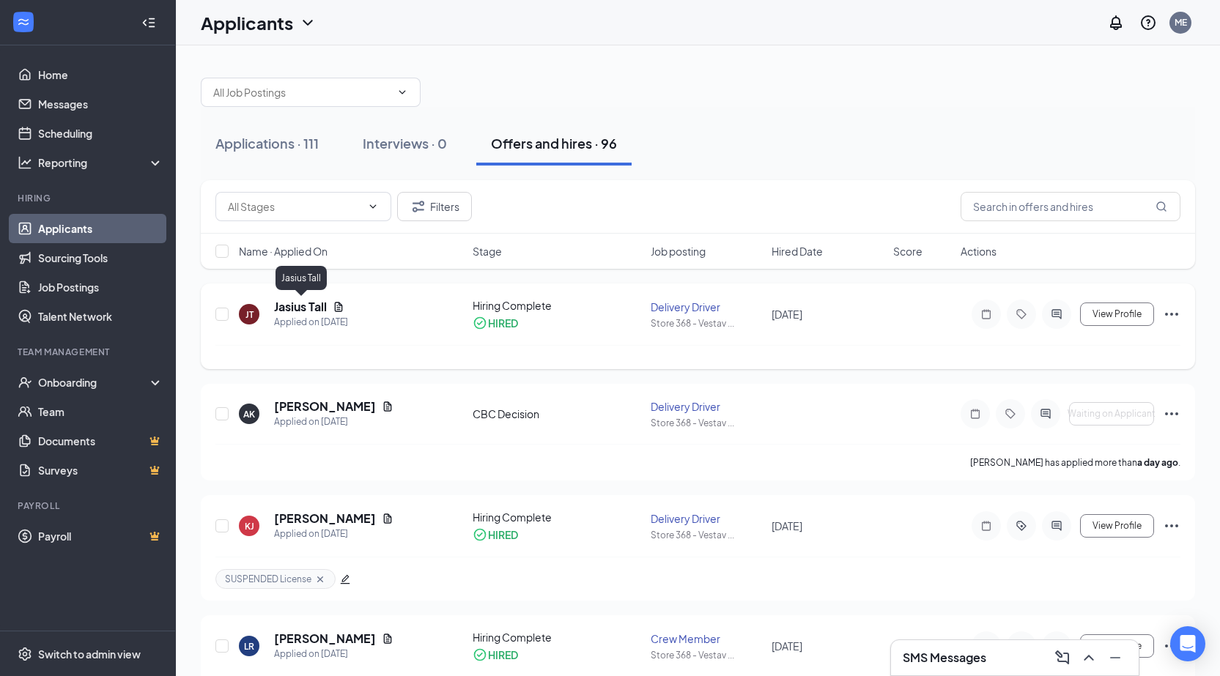
click at [284, 304] on h5 "Jasius Tall" at bounding box center [300, 307] width 53 height 16
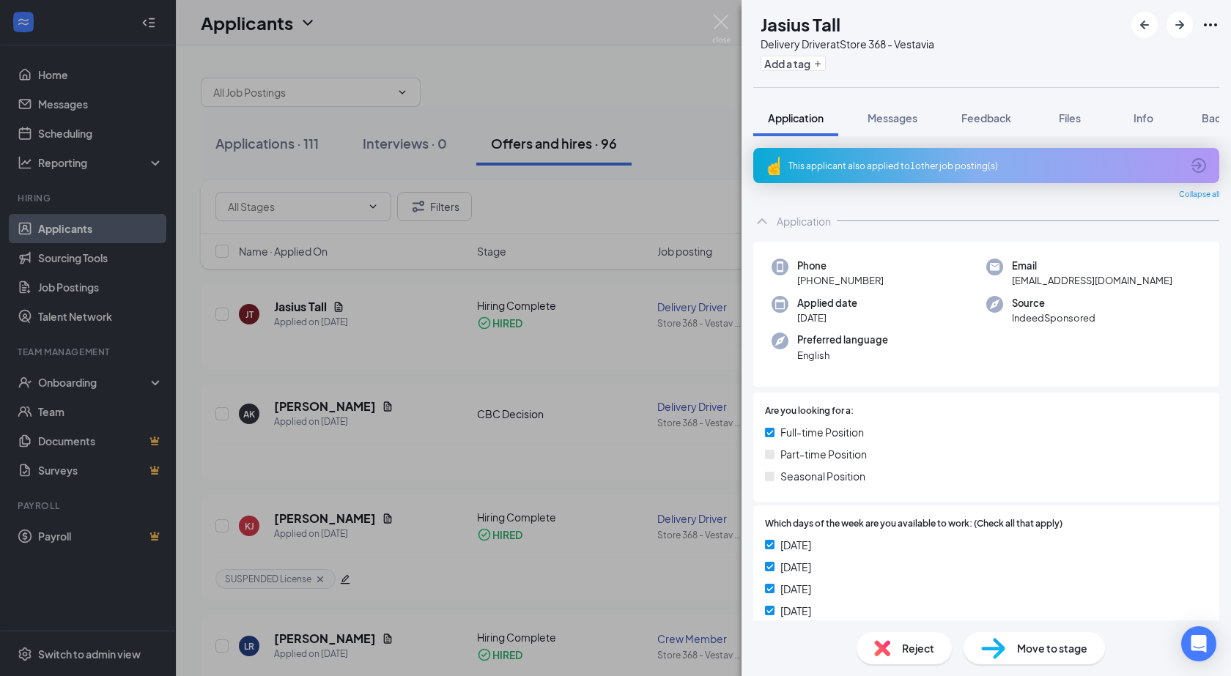
click at [1068, 655] on span "Move to stage" at bounding box center [1052, 648] width 70 height 16
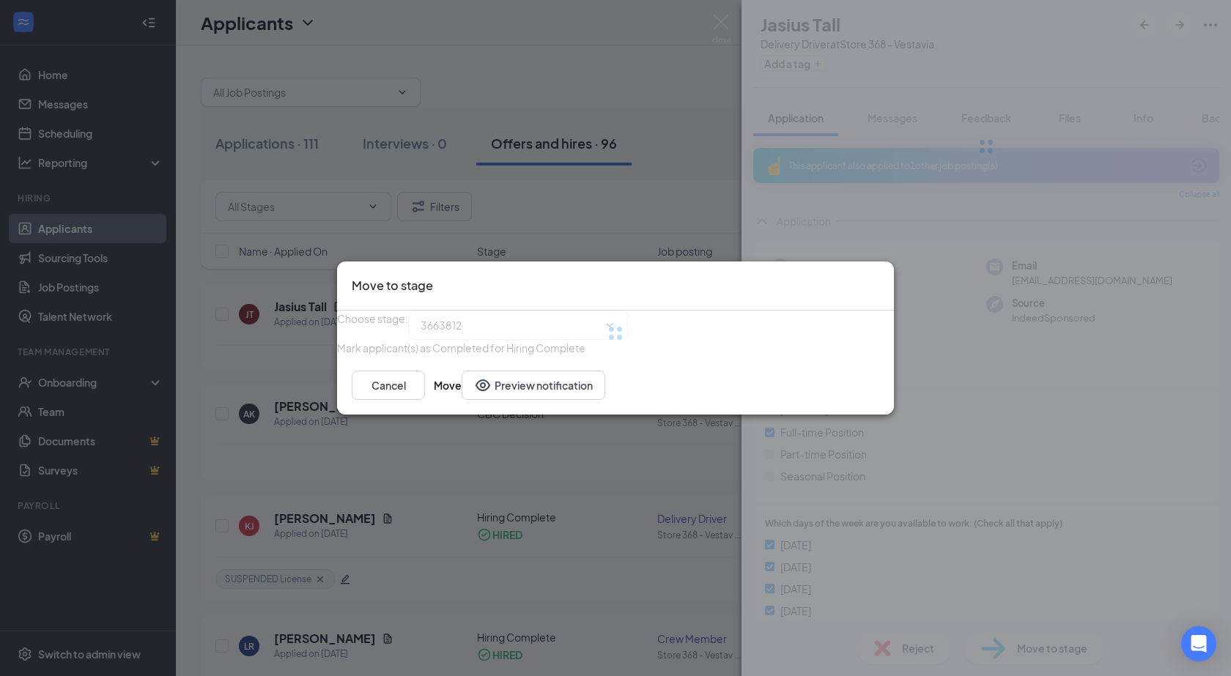
type input "Hiring Complete (current stage)"
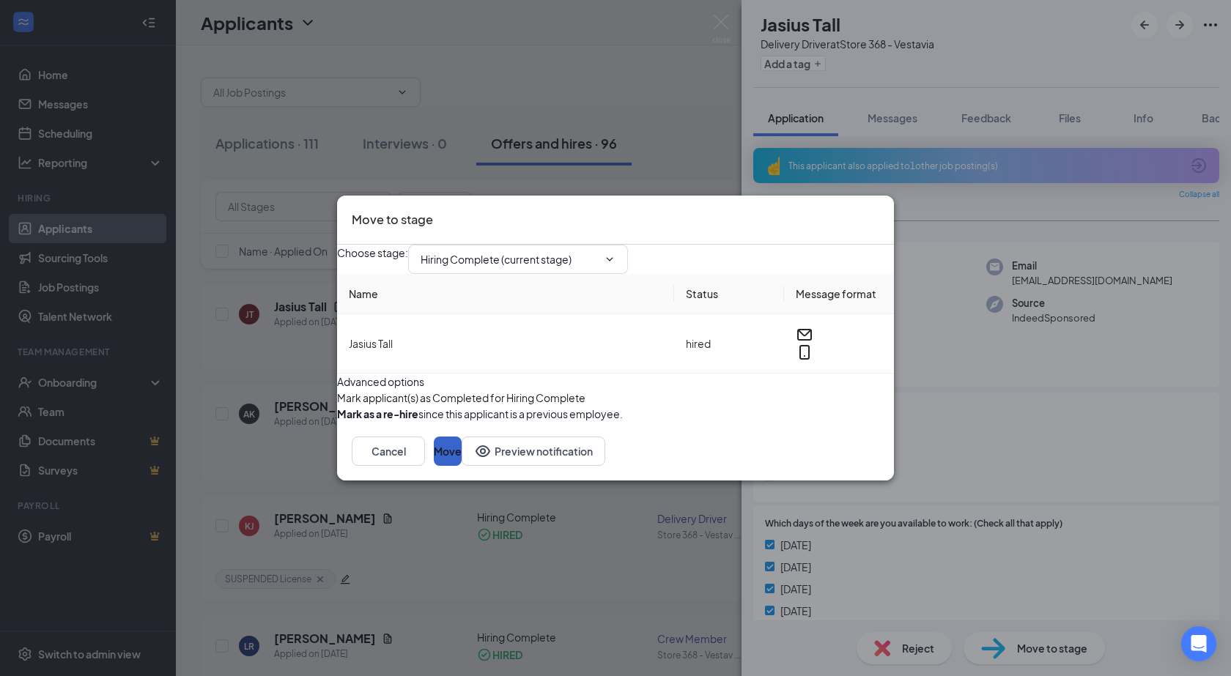
click at [462, 466] on button "Move" at bounding box center [448, 451] width 28 height 29
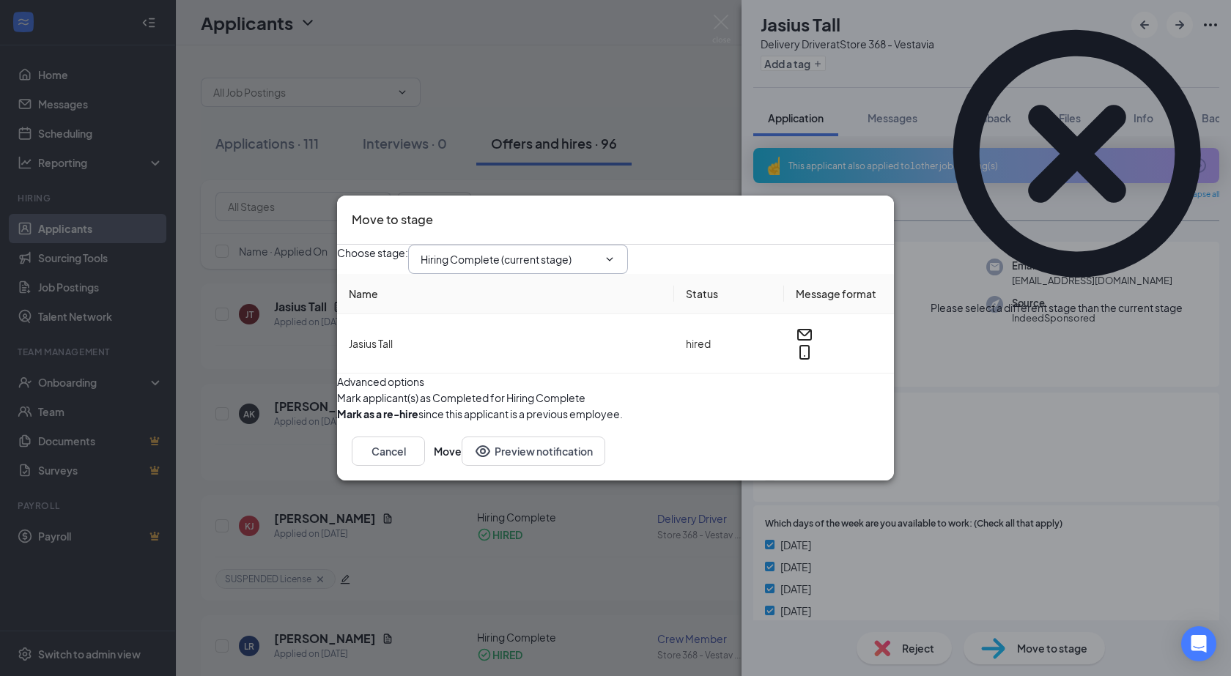
click at [571, 251] on input "Hiring Complete (current stage)" at bounding box center [508, 259] width 177 height 16
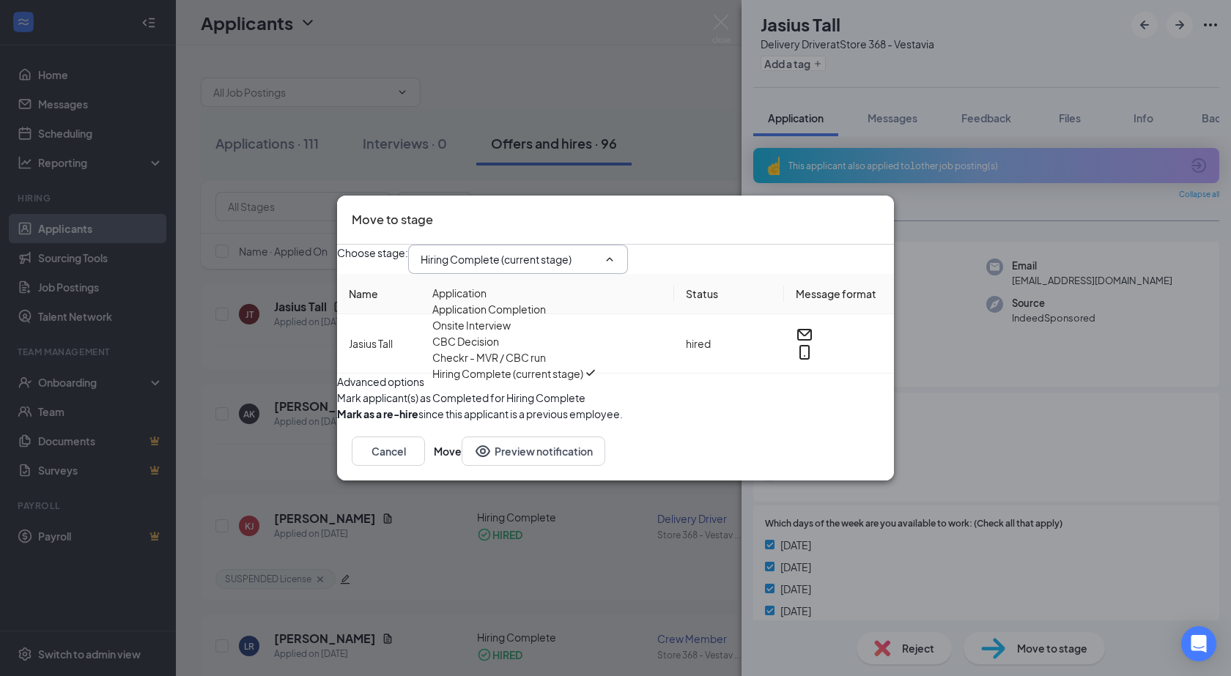
click at [879, 210] on icon "Cross" at bounding box center [879, 210] width 0 height 0
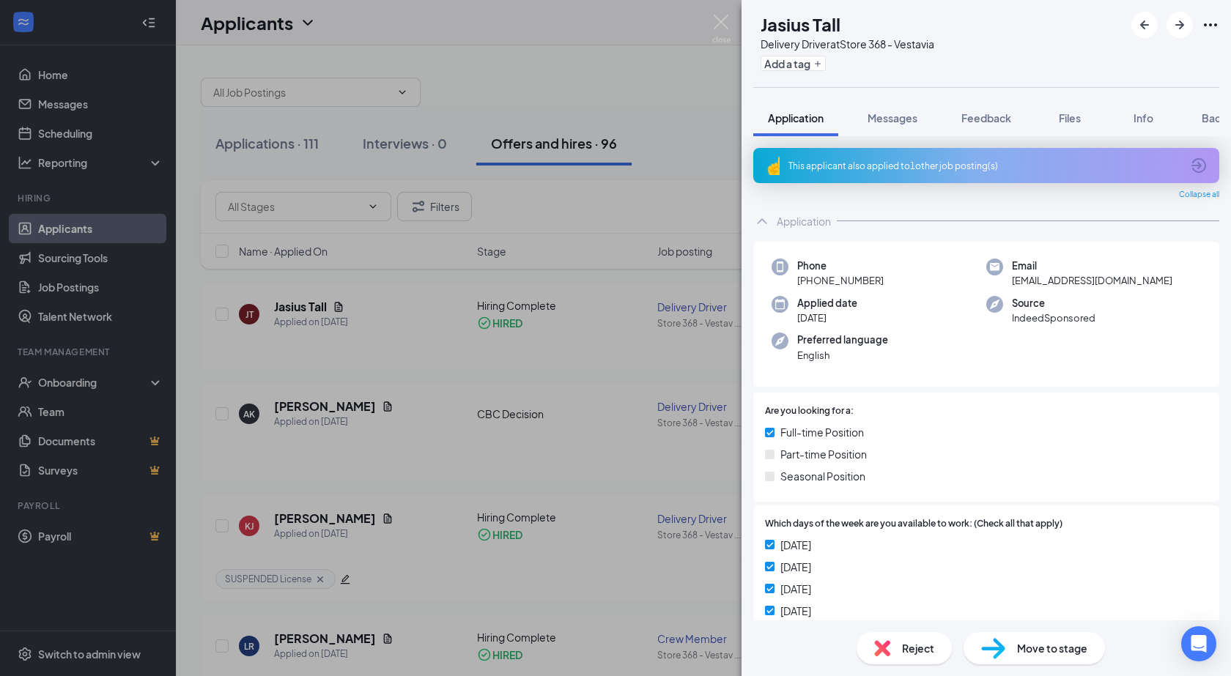
click at [755, 159] on div "This applicant also applied to 1 other job posting(s)" at bounding box center [986, 165] width 466 height 35
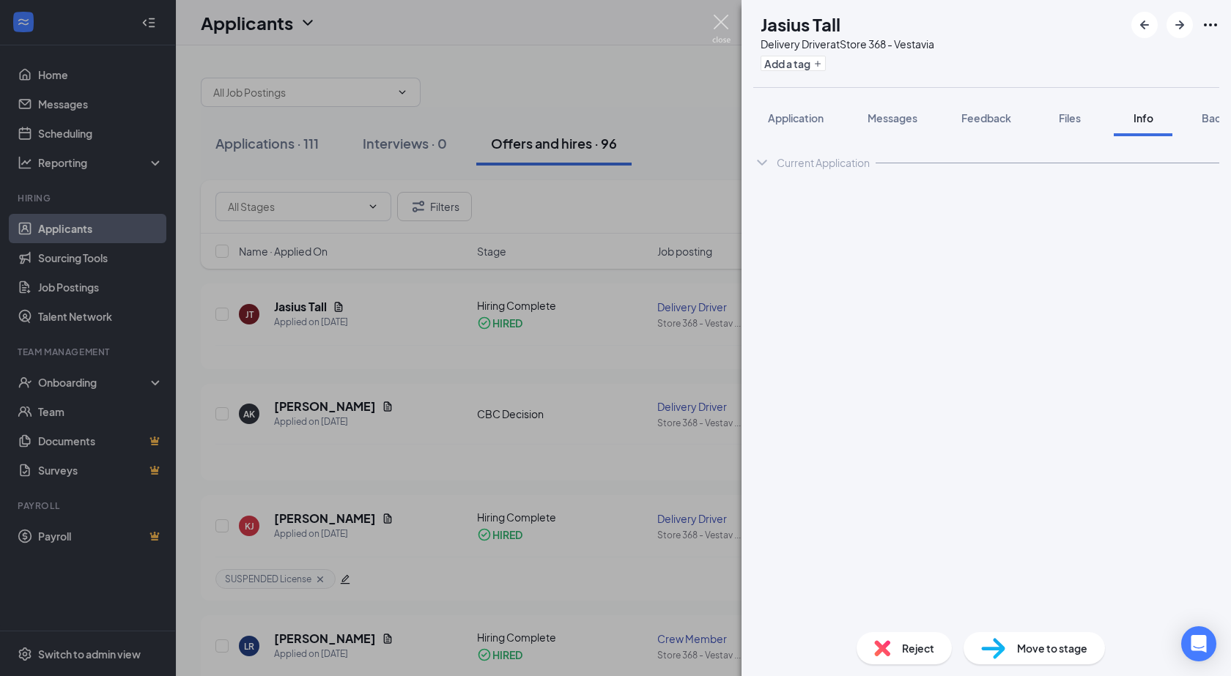
click at [727, 27] on img at bounding box center [721, 29] width 18 height 29
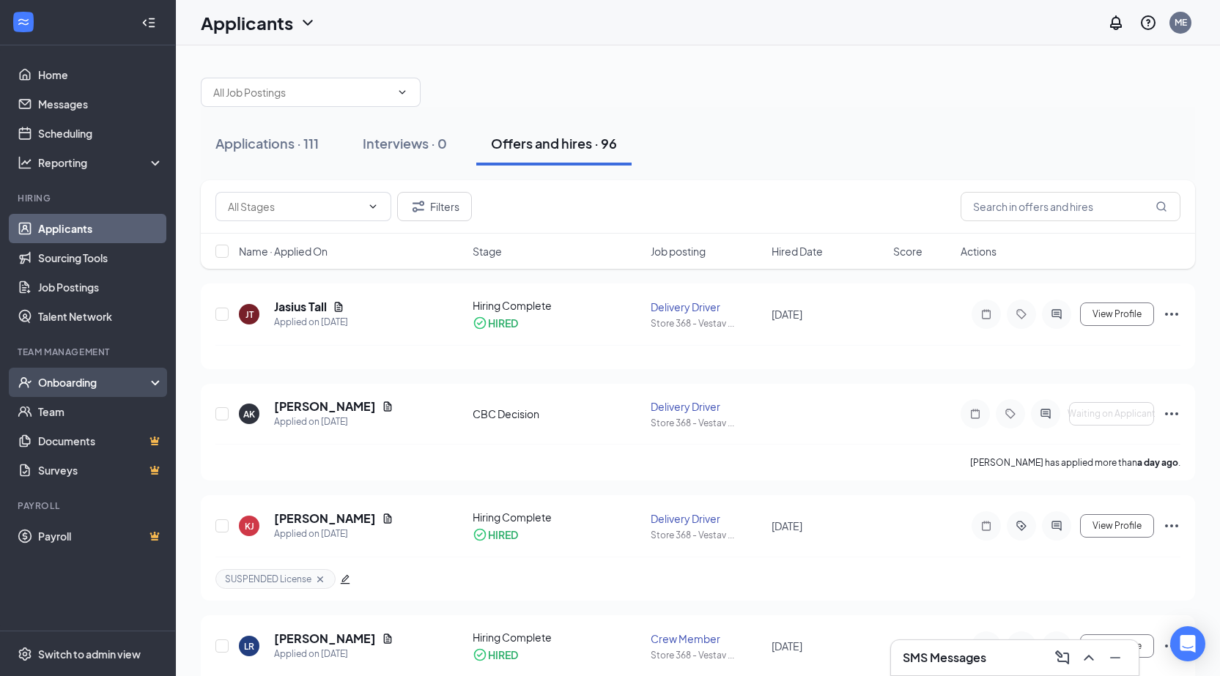
click at [55, 383] on div "Onboarding" at bounding box center [94, 382] width 113 height 15
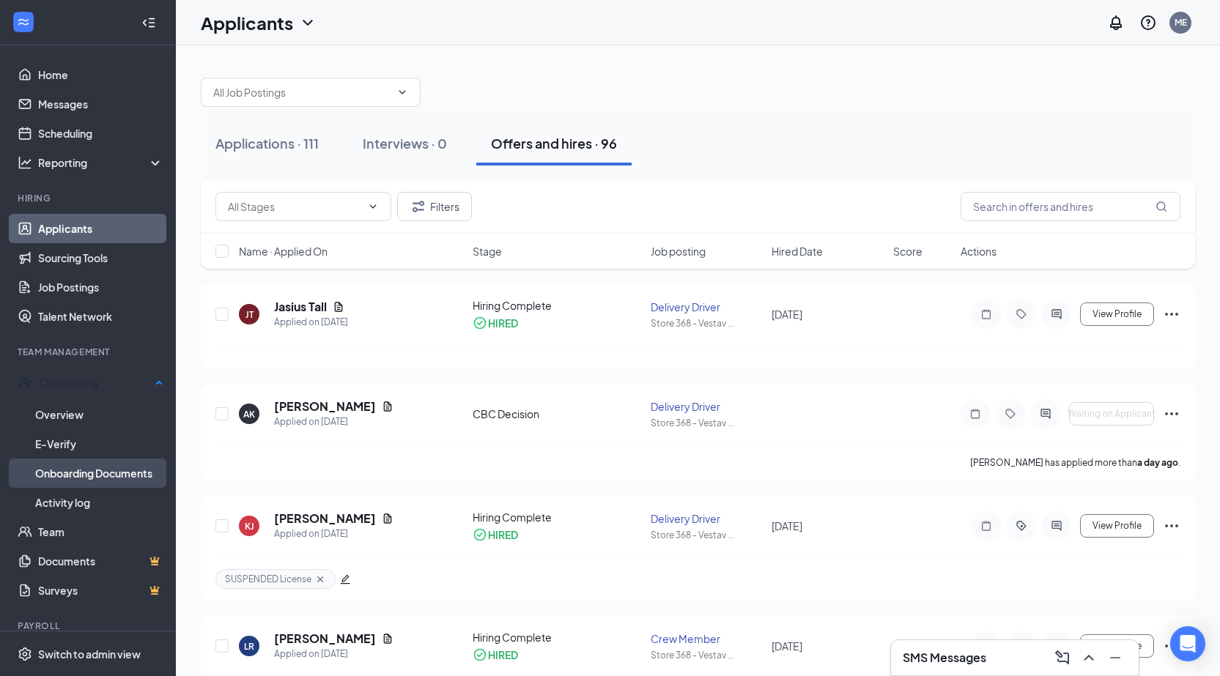
click at [72, 475] on link "Onboarding Documents" at bounding box center [99, 473] width 128 height 29
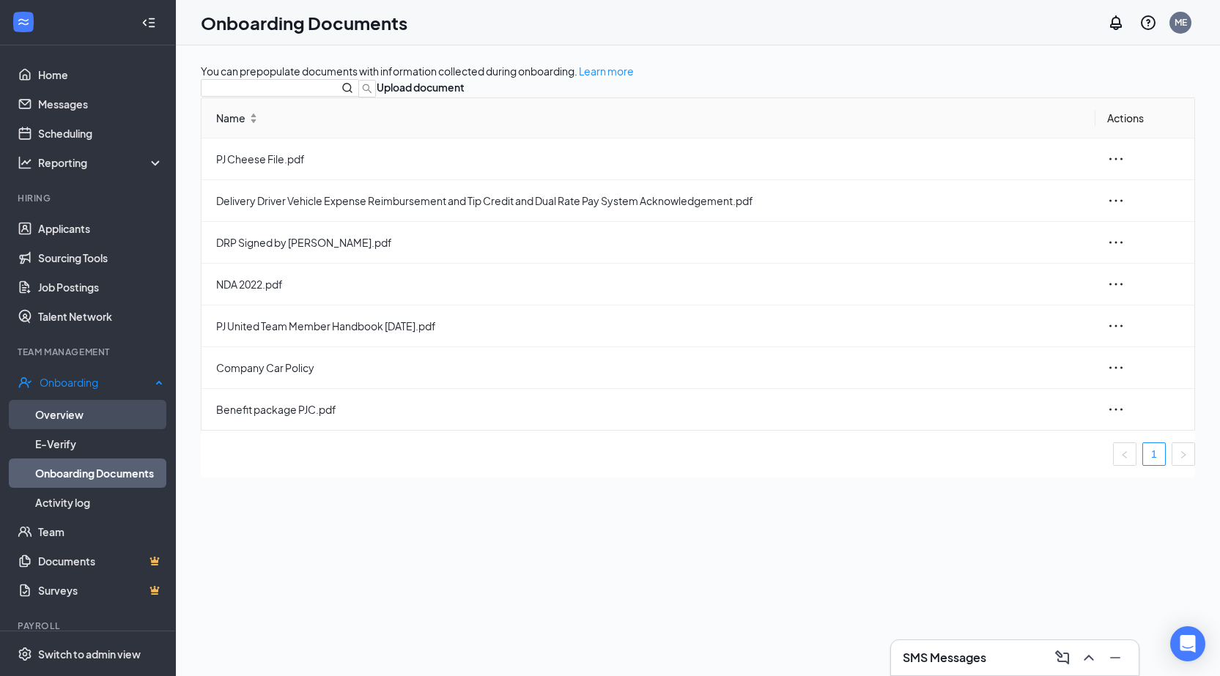
click at [92, 406] on link "Overview" at bounding box center [99, 414] width 128 height 29
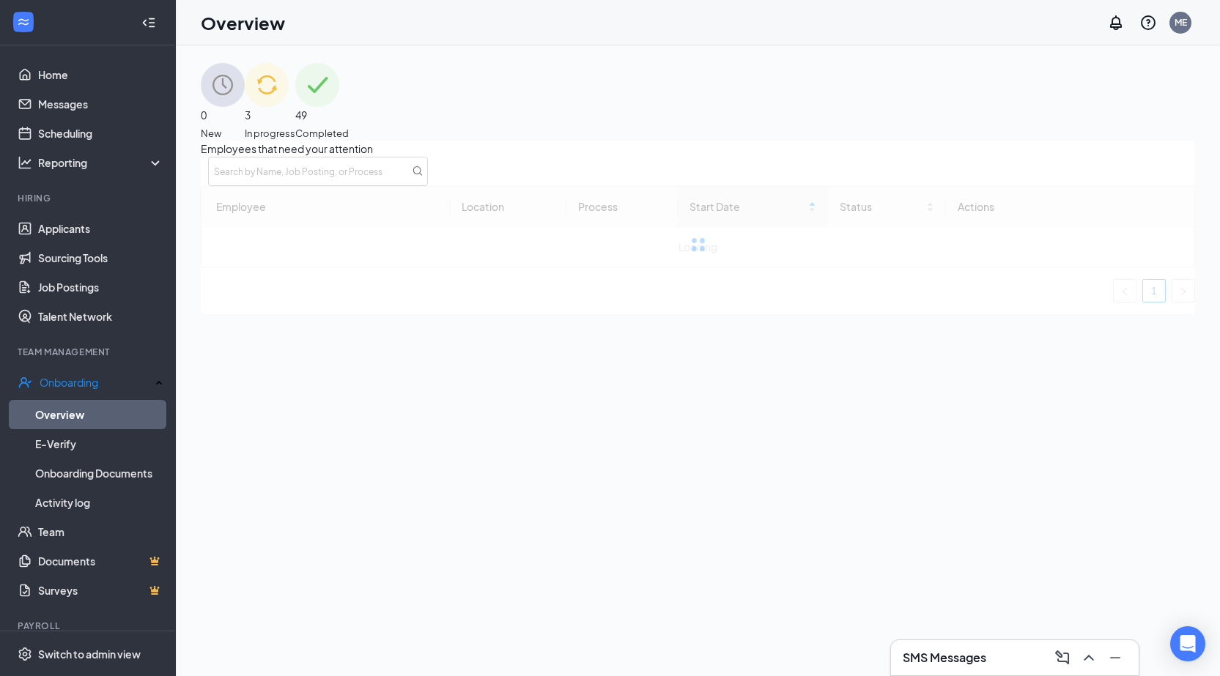
click at [295, 84] on div "3 In progress" at bounding box center [270, 102] width 51 height 78
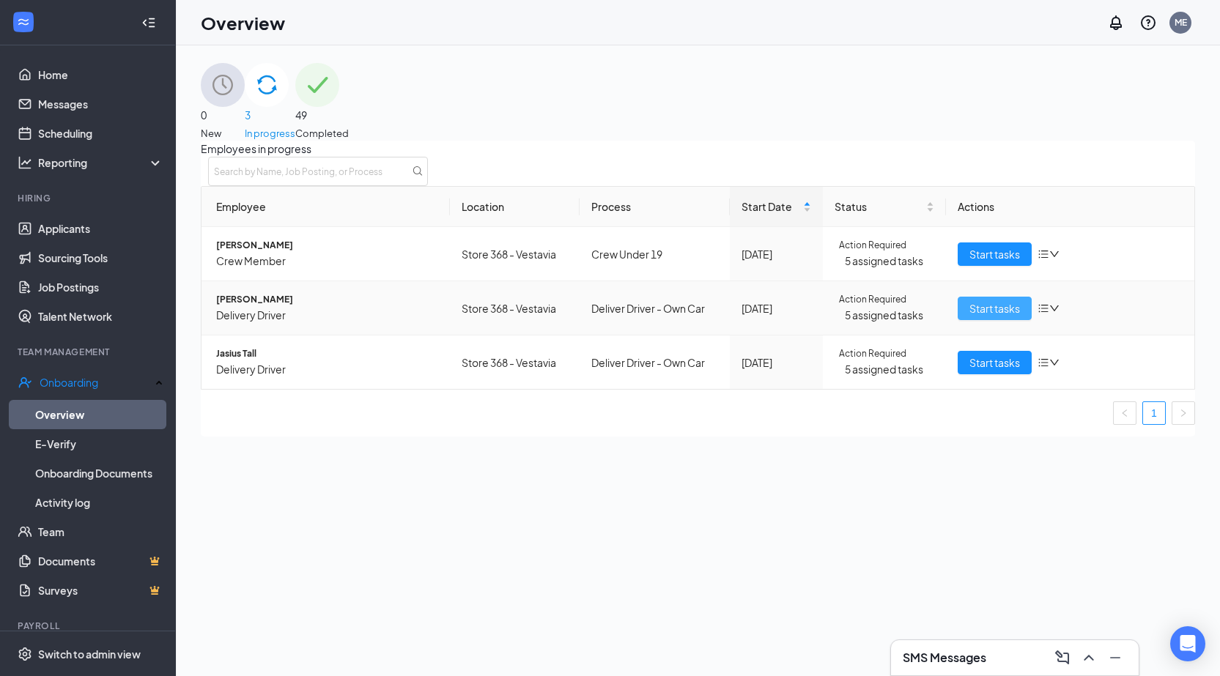
click at [991, 316] on span "Start tasks" at bounding box center [994, 308] width 51 height 16
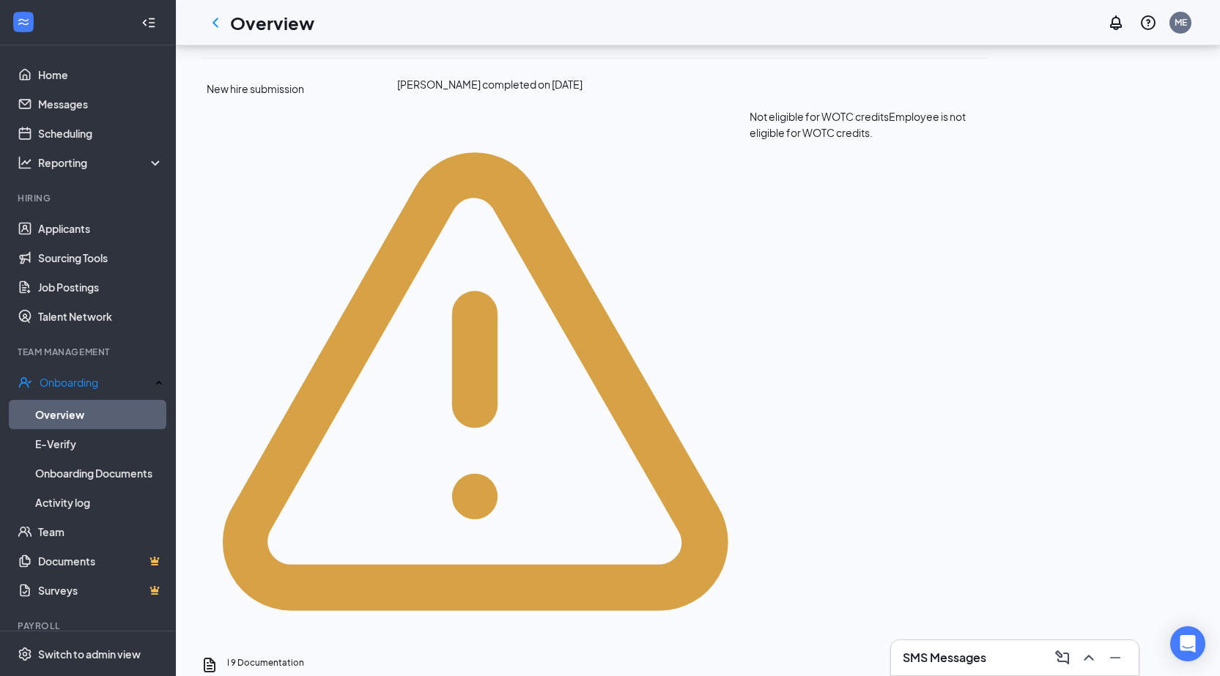
scroll to position [147, 0]
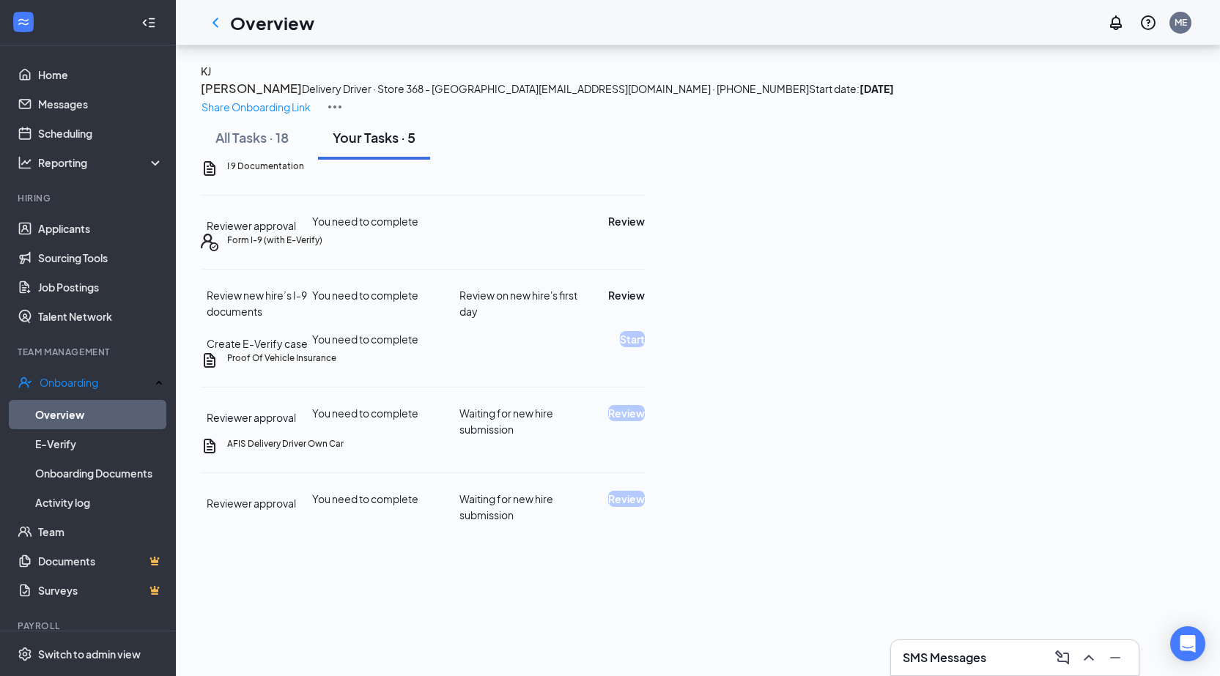
scroll to position [78, 0]
click at [645, 229] on button "Review" at bounding box center [626, 221] width 37 height 16
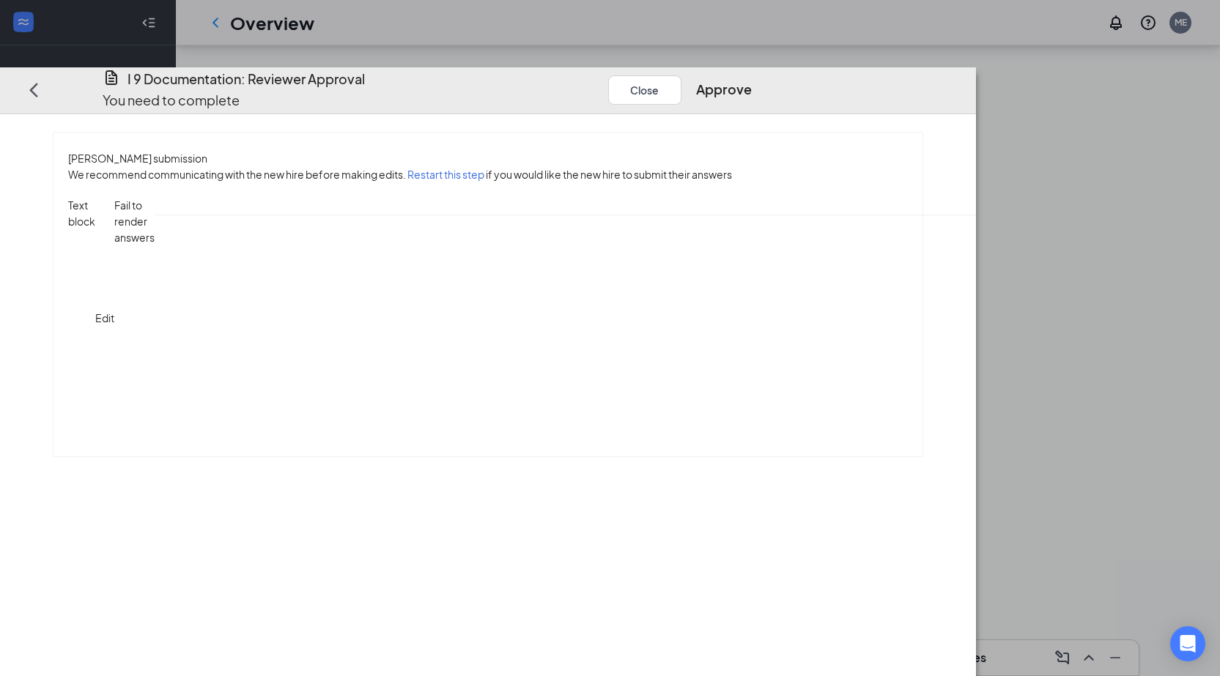
click at [681, 75] on button "Close" at bounding box center [644, 89] width 73 height 29
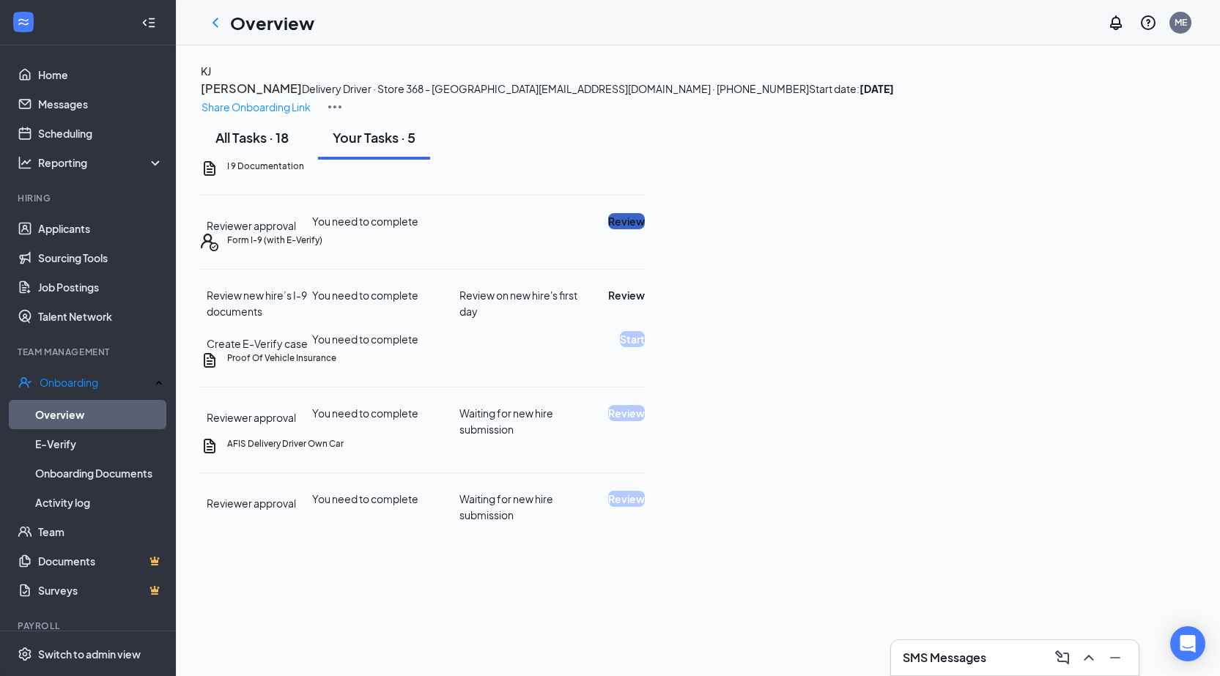
scroll to position [0, 0]
click at [217, 18] on icon "ChevronLeft" at bounding box center [215, 23] width 6 height 10
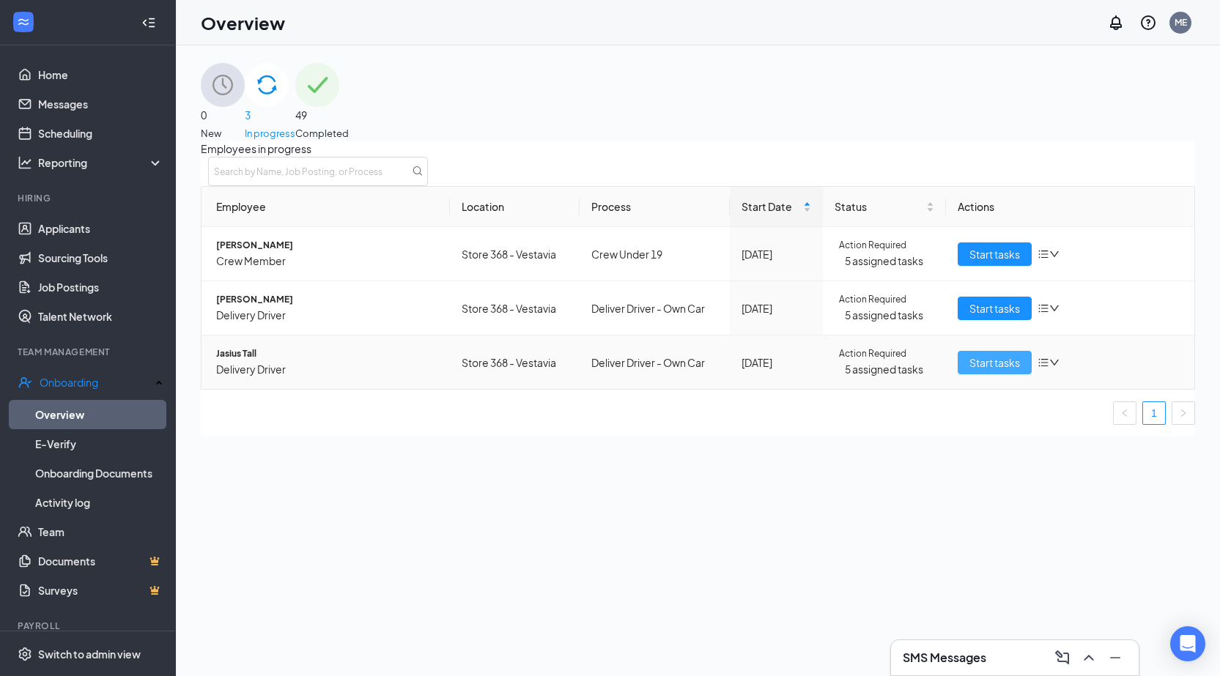
click at [1004, 371] on span "Start tasks" at bounding box center [994, 363] width 51 height 16
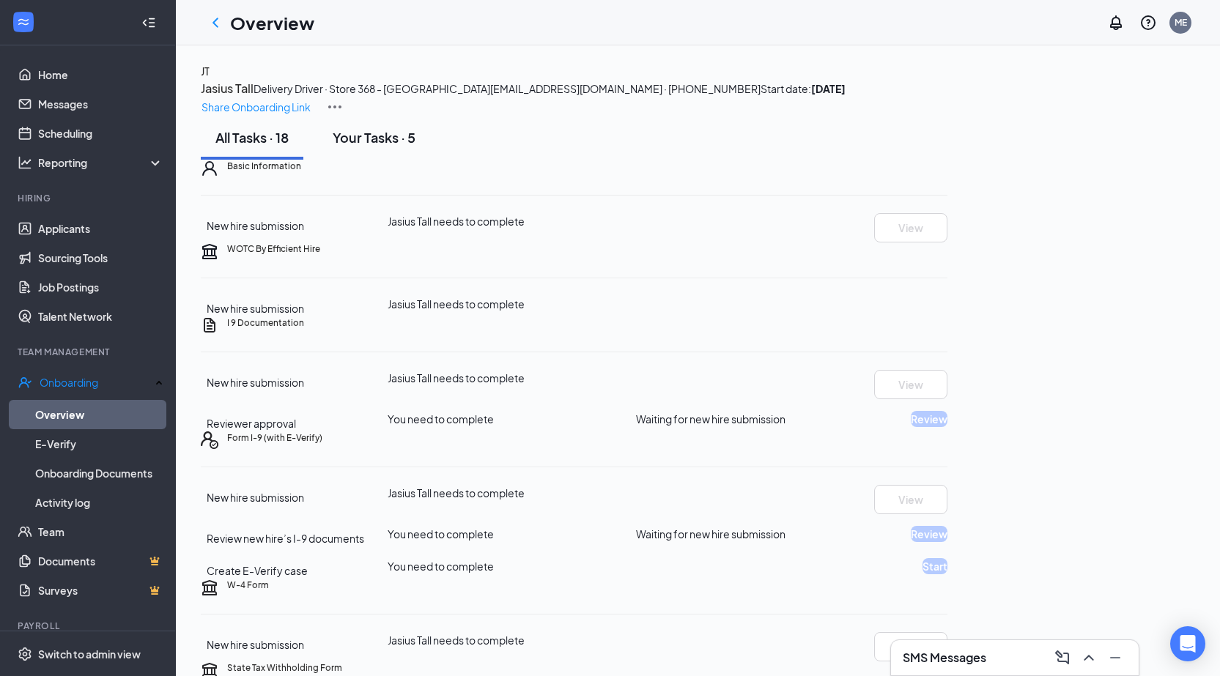
click at [389, 147] on div "Your Tasks · 5" at bounding box center [374, 137] width 83 height 18
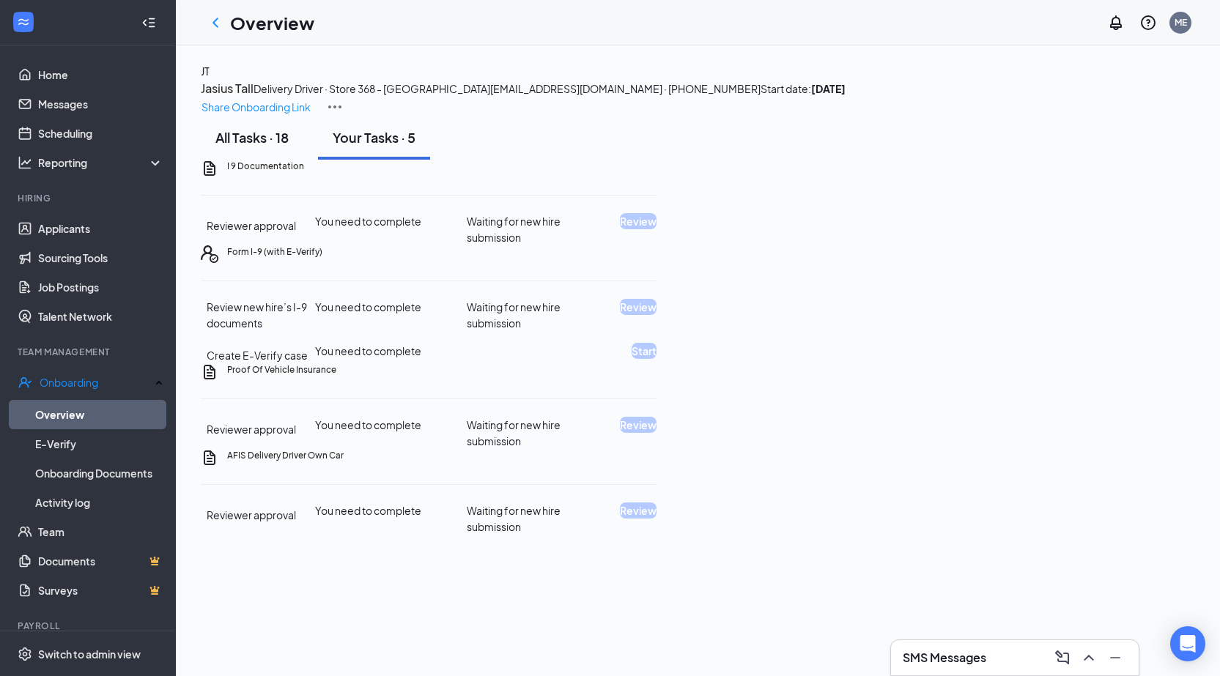
click at [286, 147] on div "All Tasks · 18" at bounding box center [251, 137] width 73 height 18
